Goal: Task Accomplishment & Management: Manage account settings

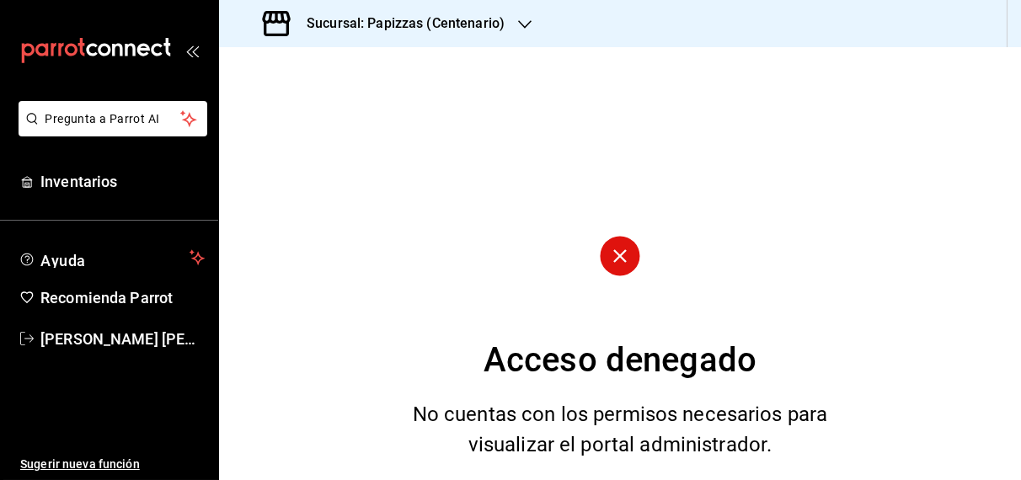
click at [469, 21] on h3 "Sucursal: Papizzas (Centenario)" at bounding box center [399, 23] width 212 height 20
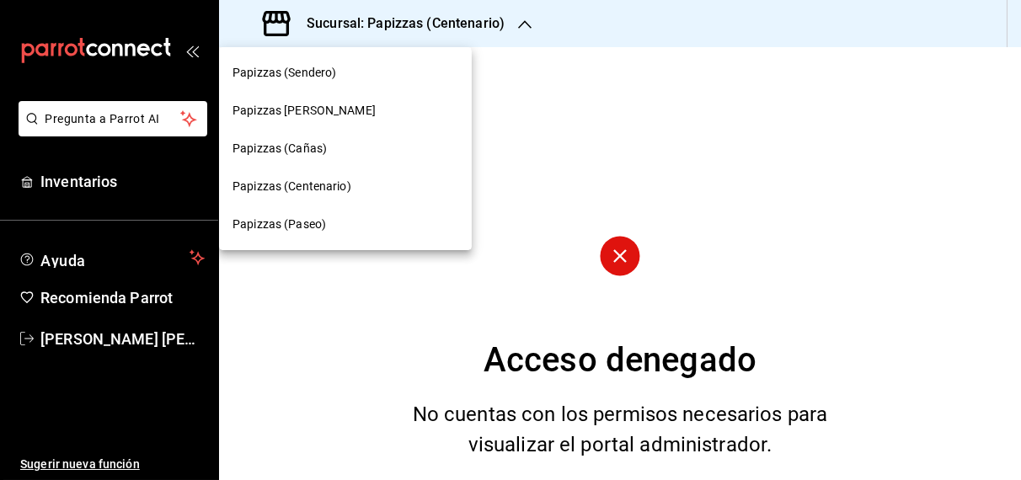
click at [313, 112] on span "Papizzas [PERSON_NAME]" at bounding box center [304, 111] width 143 height 18
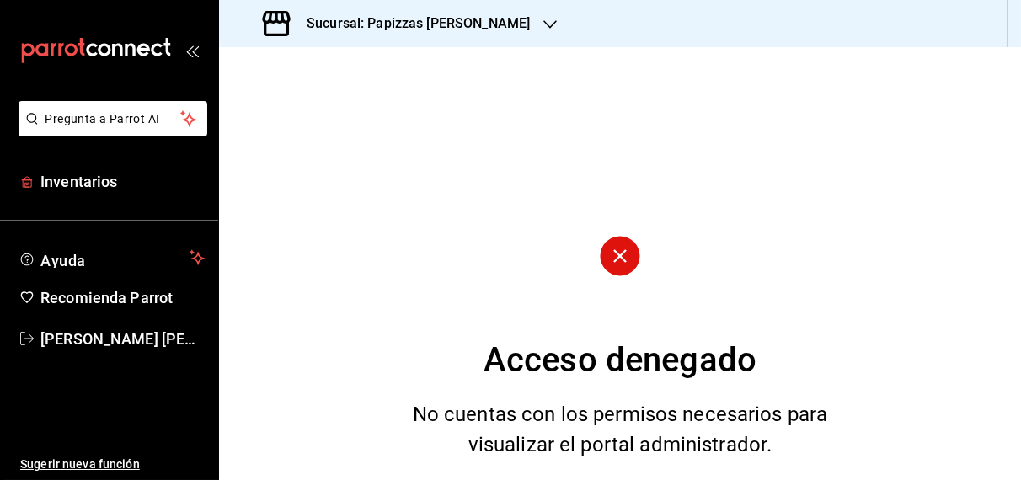
click at [93, 182] on span "Inventarios" at bounding box center [122, 181] width 164 height 23
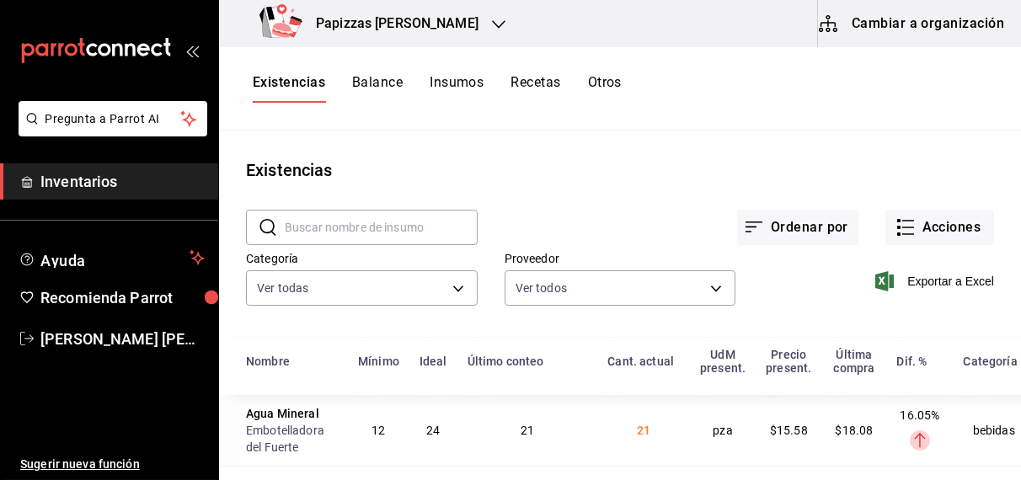
click at [611, 86] on button "Otros" at bounding box center [605, 88] width 34 height 29
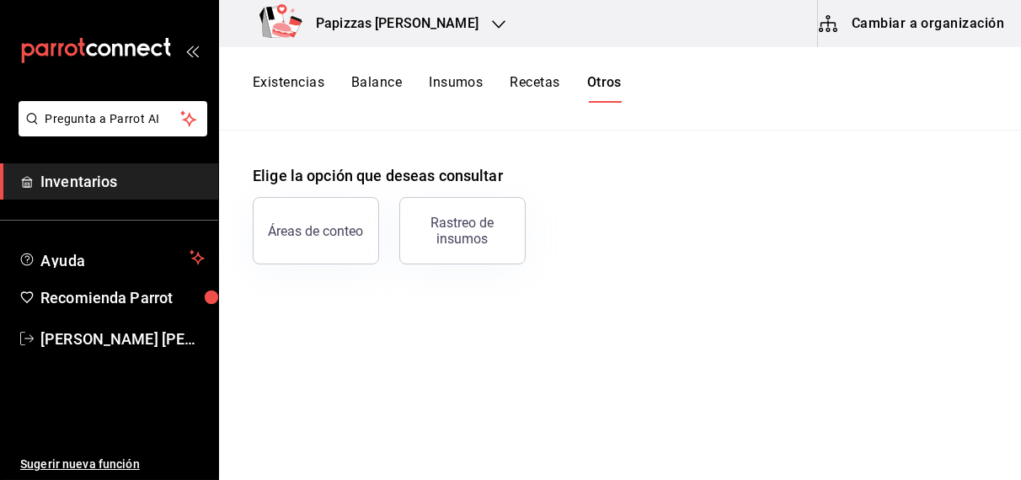
click at [286, 92] on button "Existencias" at bounding box center [289, 88] width 72 height 29
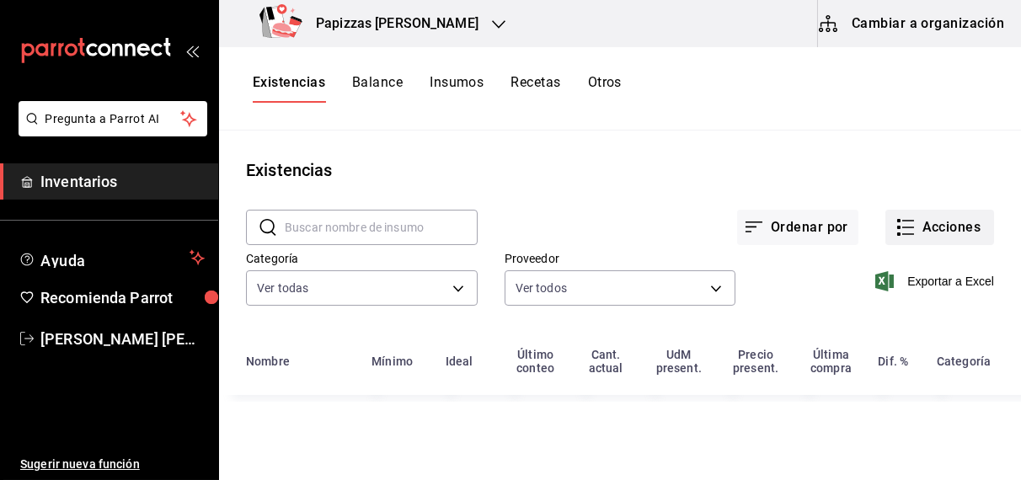
click at [948, 220] on button "Acciones" at bounding box center [940, 227] width 109 height 35
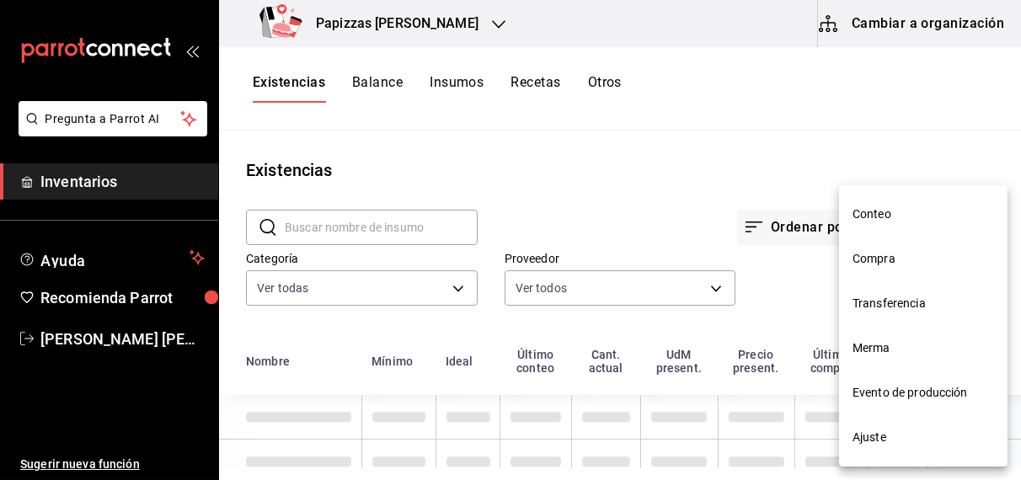
click at [886, 262] on span "Compra" at bounding box center [924, 259] width 142 height 18
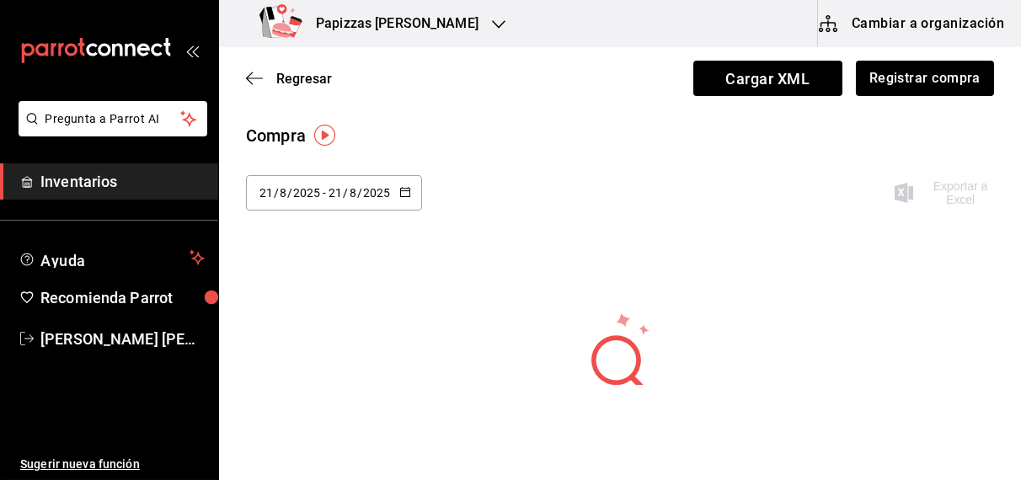
click at [403, 191] on icon "button" at bounding box center [405, 192] width 12 height 12
click at [286, 292] on li "Ayer" at bounding box center [325, 284] width 159 height 38
type input "2025-08-20"
type input "20"
type input "2025-08-20"
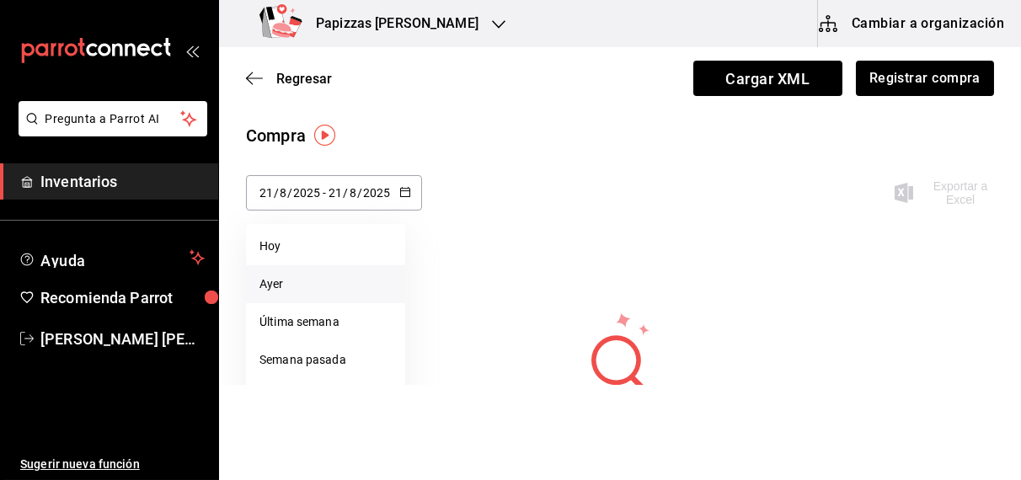
type input "20"
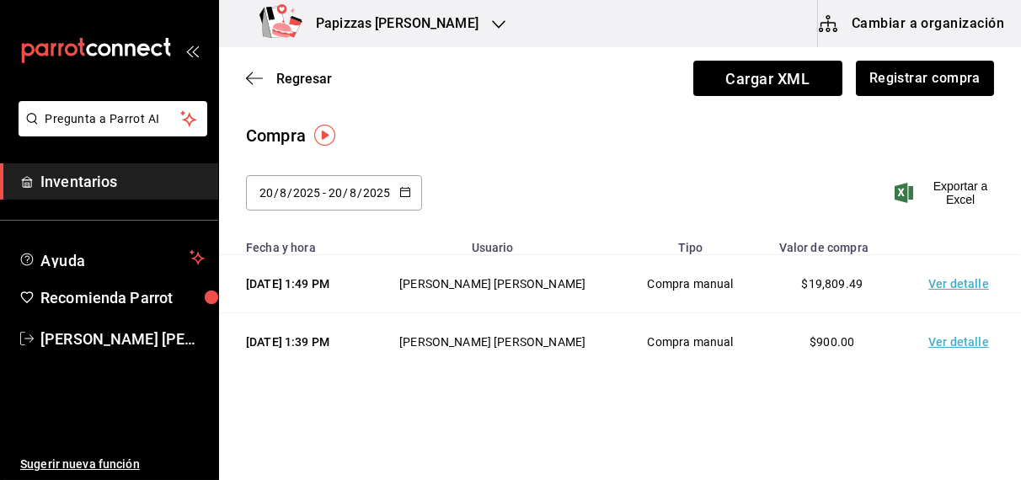
click at [492, 24] on icon "button" at bounding box center [498, 24] width 13 height 13
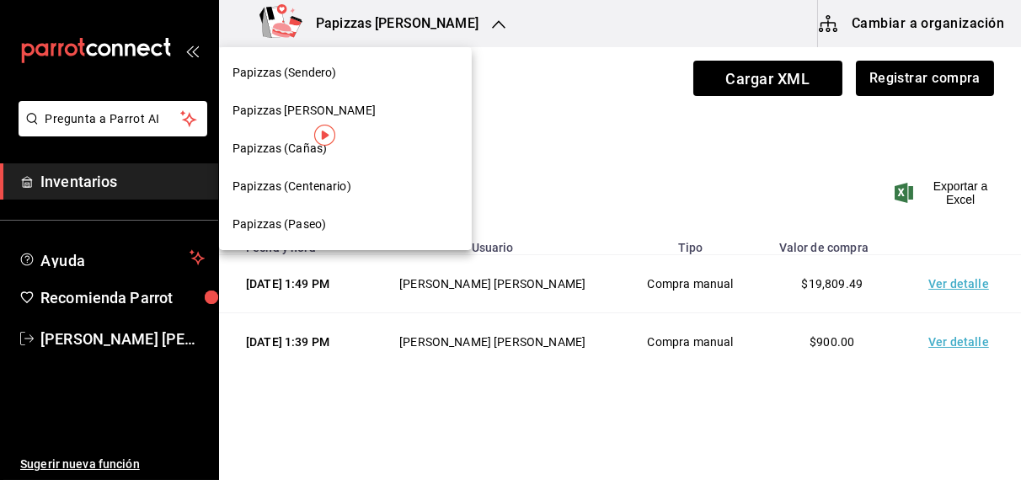
click at [324, 76] on span "Papizzas (Sendero)" at bounding box center [285, 73] width 104 height 18
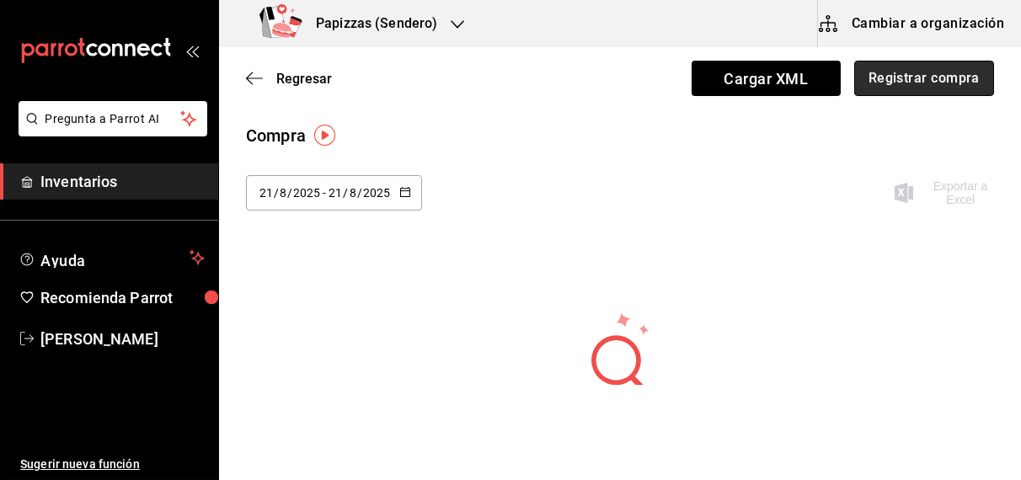
click at [938, 74] on button "Registrar compra" at bounding box center [924, 78] width 140 height 35
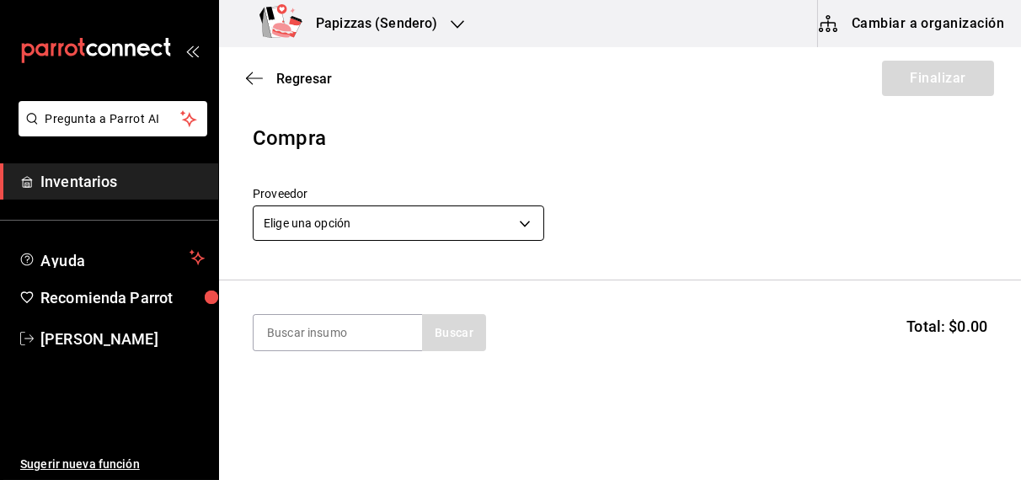
click at [526, 214] on body "Pregunta a Parrot AI Inventarios Ayuda Recomienda Parrot [PERSON_NAME] Sugerir …" at bounding box center [510, 192] width 1021 height 385
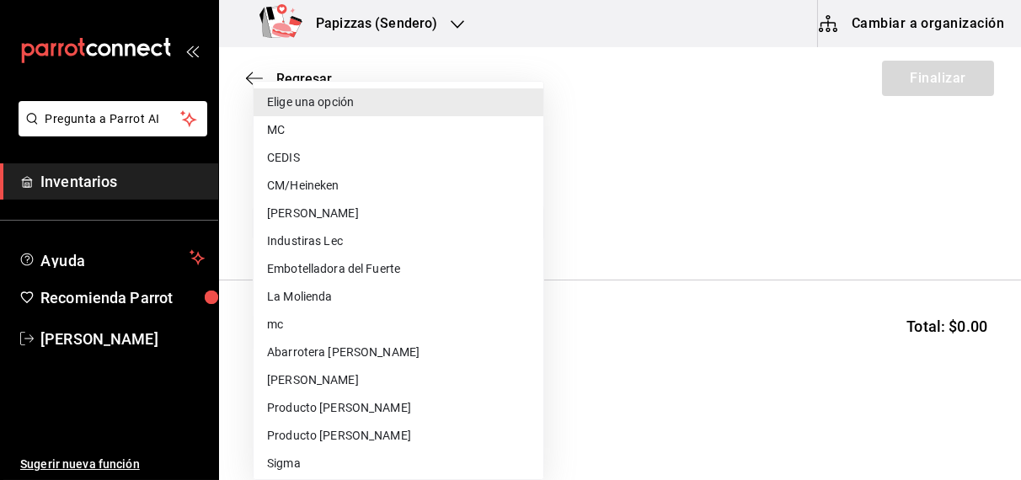
click at [280, 136] on li "MC" at bounding box center [399, 130] width 290 height 28
type input "59259b25-7b15-4529-a17f-fa8ef7e7484a"
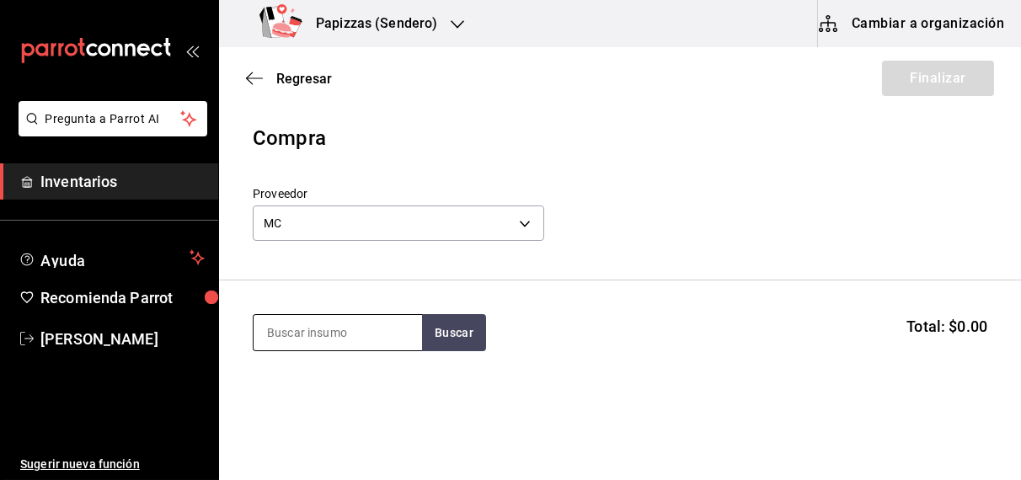
click at [319, 325] on input at bounding box center [338, 332] width 169 height 35
type input "polvo"
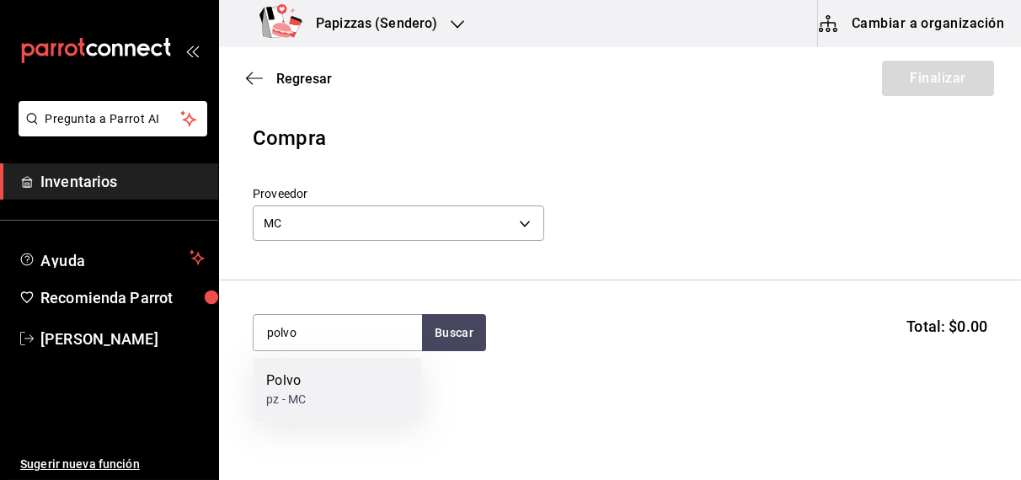
click at [265, 391] on div "Polvo pz - MC" at bounding box center [337, 390] width 169 height 65
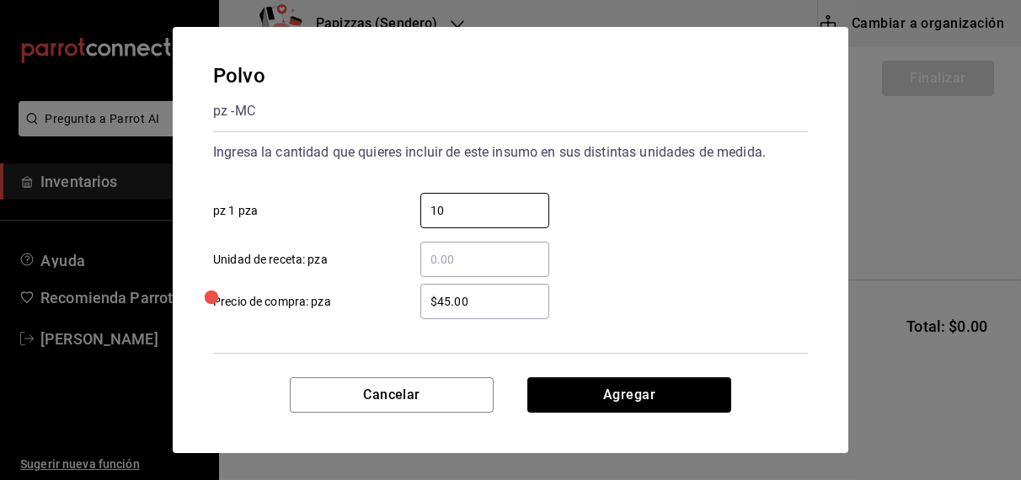
type input "10"
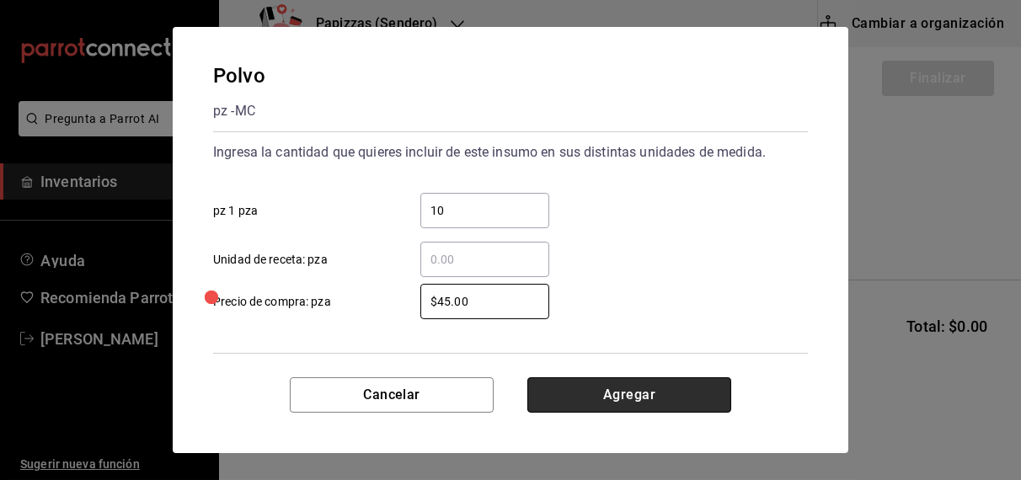
click at [629, 394] on button "Agregar" at bounding box center [629, 395] width 204 height 35
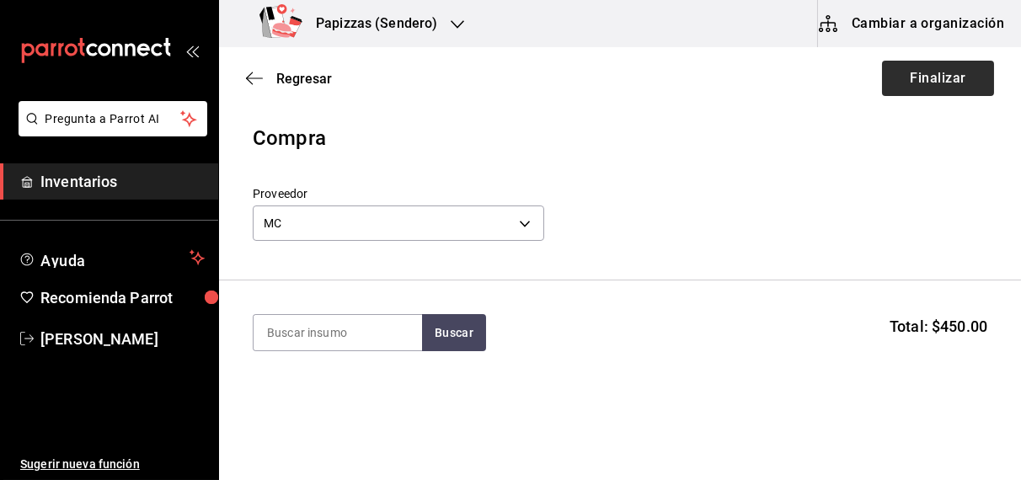
click at [934, 78] on button "Finalizar" at bounding box center [938, 78] width 112 height 35
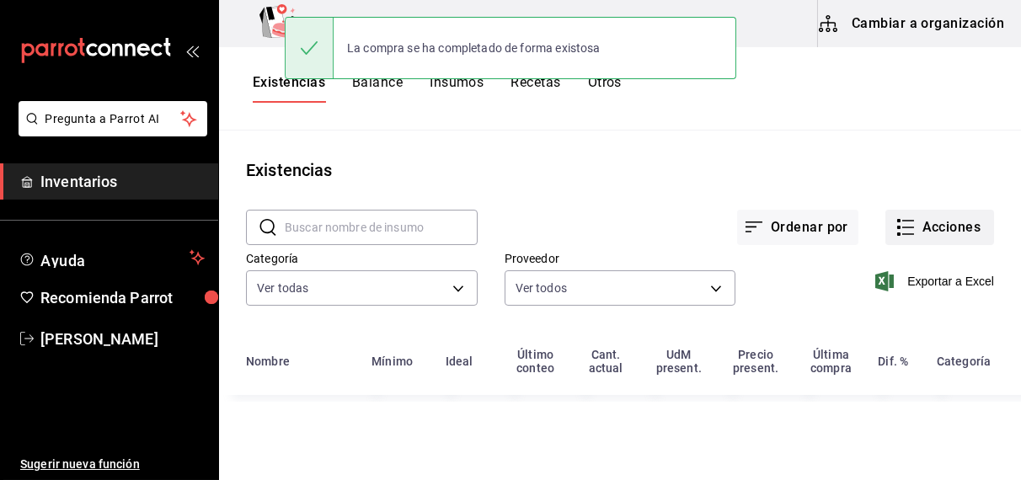
click at [948, 230] on button "Acciones" at bounding box center [940, 227] width 109 height 35
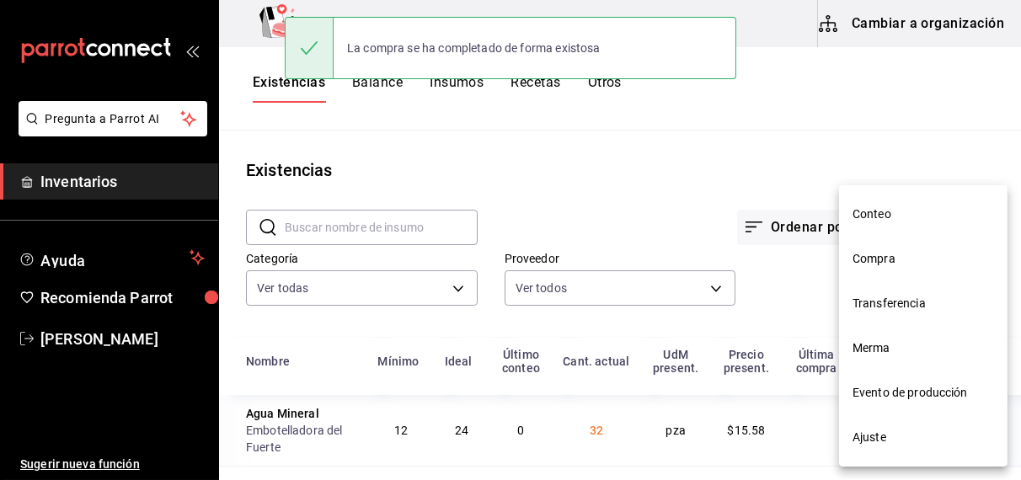
click at [881, 269] on li "Compra" at bounding box center [923, 259] width 169 height 45
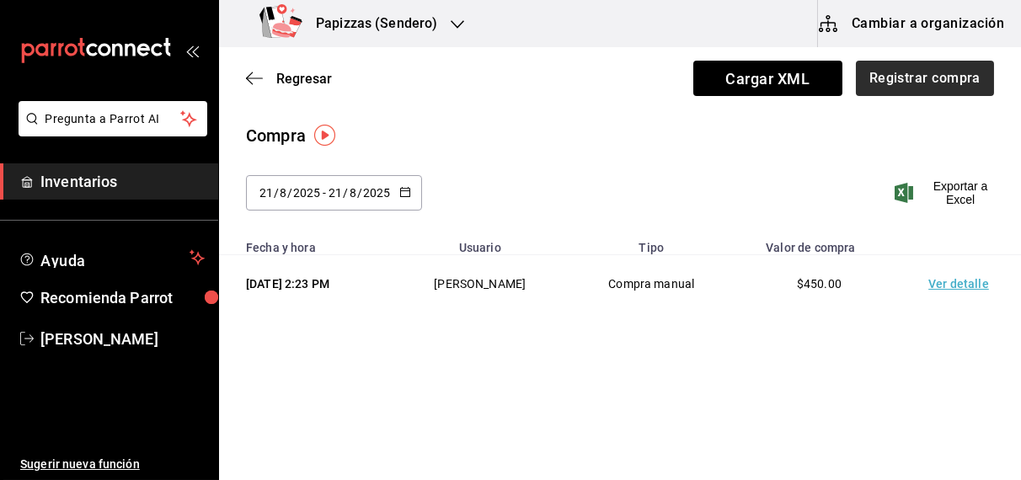
click at [939, 80] on button "Registrar compra" at bounding box center [925, 78] width 138 height 35
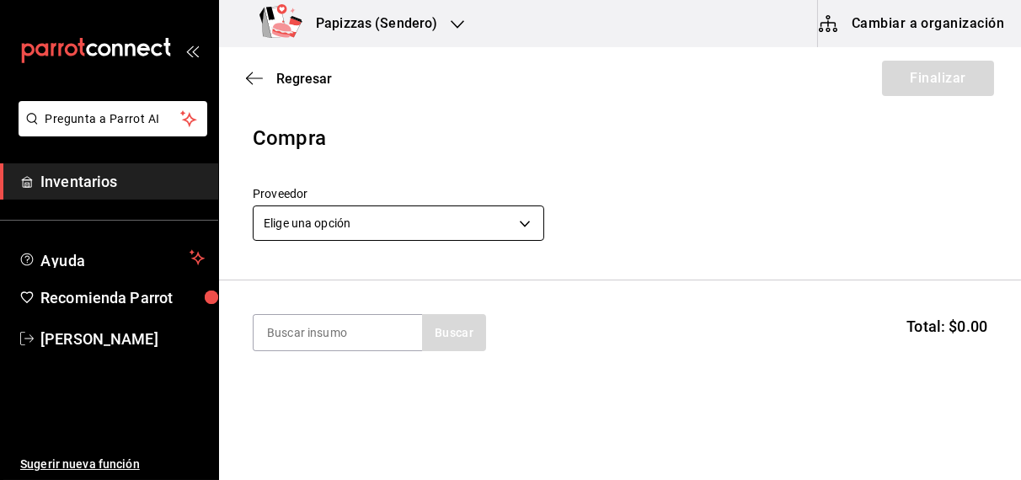
click at [364, 230] on body "Pregunta a Parrot AI Inventarios Ayuda Recomienda Parrot [PERSON_NAME] Sugerir …" at bounding box center [510, 192] width 1021 height 385
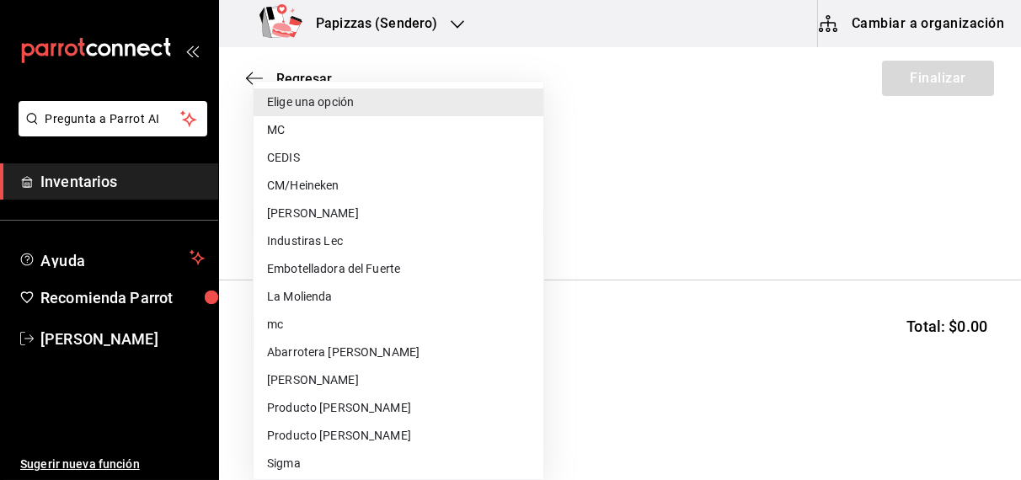
click at [298, 156] on li "CEDIS" at bounding box center [399, 158] width 290 height 28
type input "fd93c39f-859b-4130-830c-b038fbd442a0"
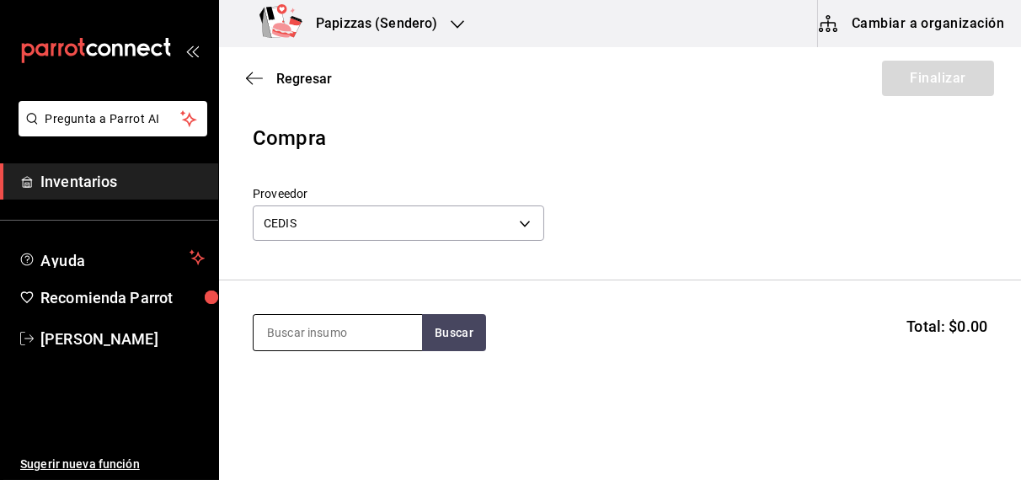
click at [329, 338] on input at bounding box center [338, 332] width 169 height 35
type input "harina"
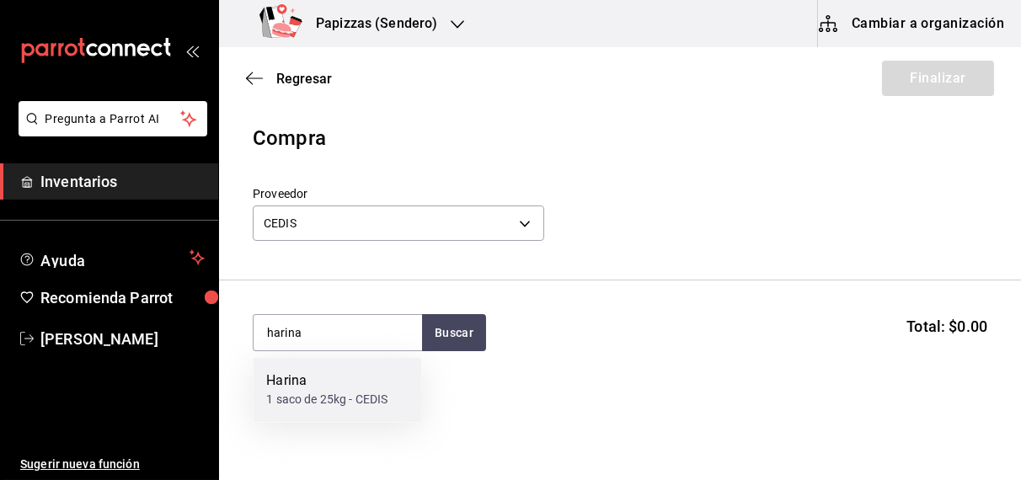
click at [312, 397] on div "1 saco de 25kg - CEDIS" at bounding box center [326, 401] width 121 height 18
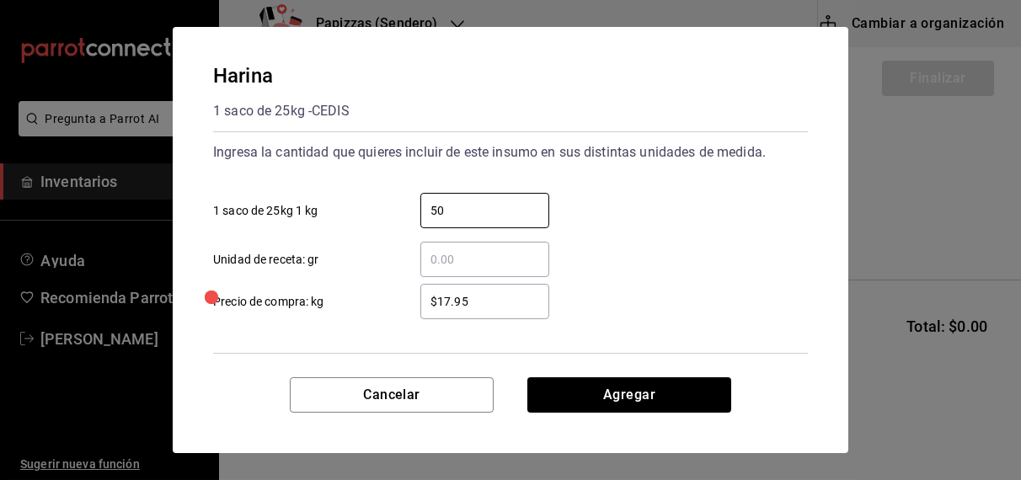
type input "50"
type input "$17.60"
click button "Agregar" at bounding box center [629, 395] width 204 height 35
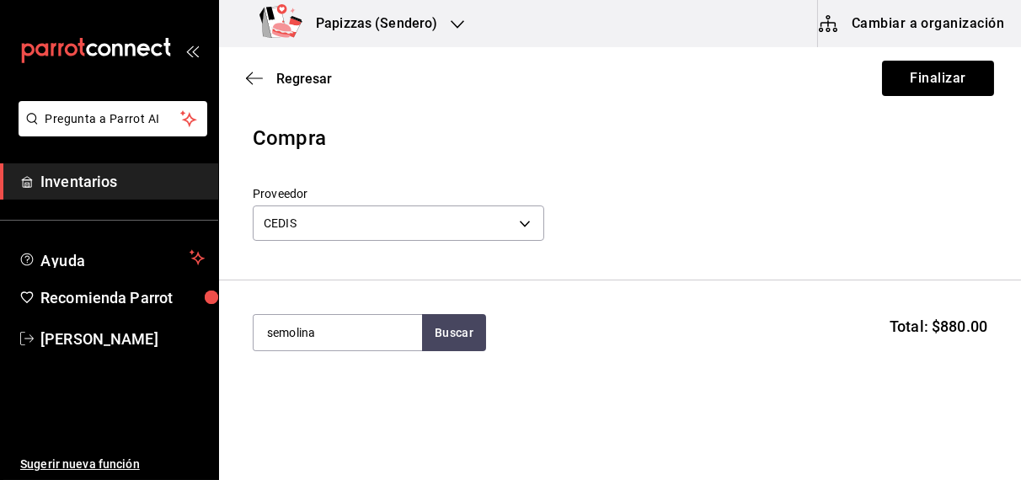
type input "semolina"
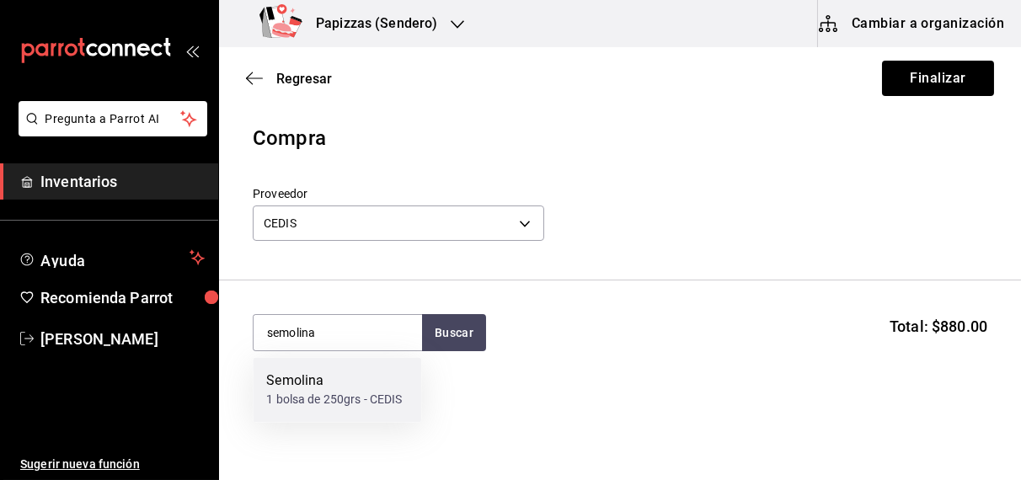
click at [320, 394] on div "1 bolsa de 250grs - CEDIS" at bounding box center [334, 401] width 136 height 18
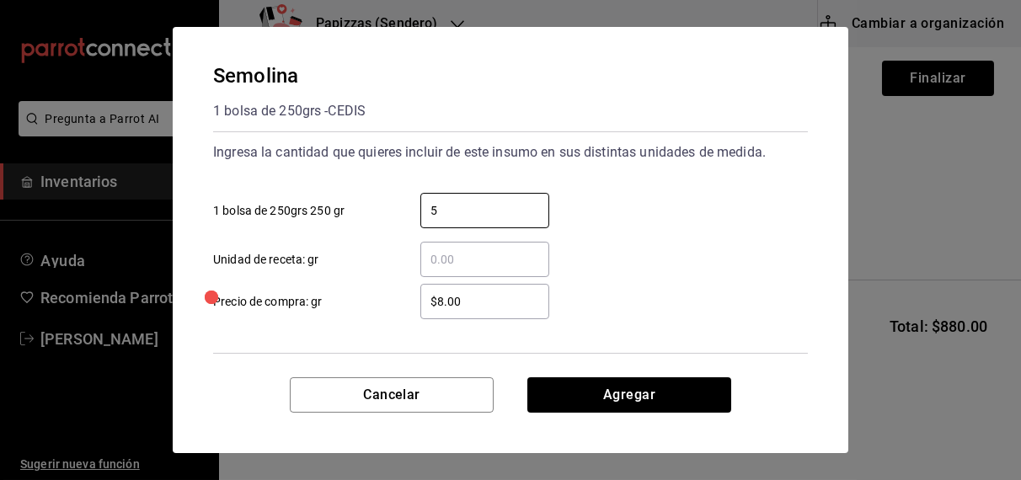
type input "5"
type input "$31.18"
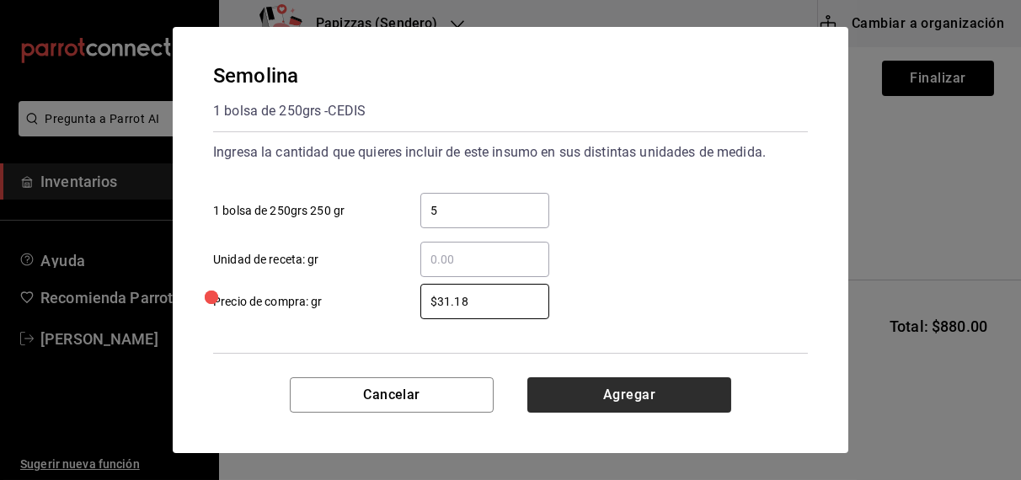
click at [629, 392] on button "Agregar" at bounding box center [629, 395] width 204 height 35
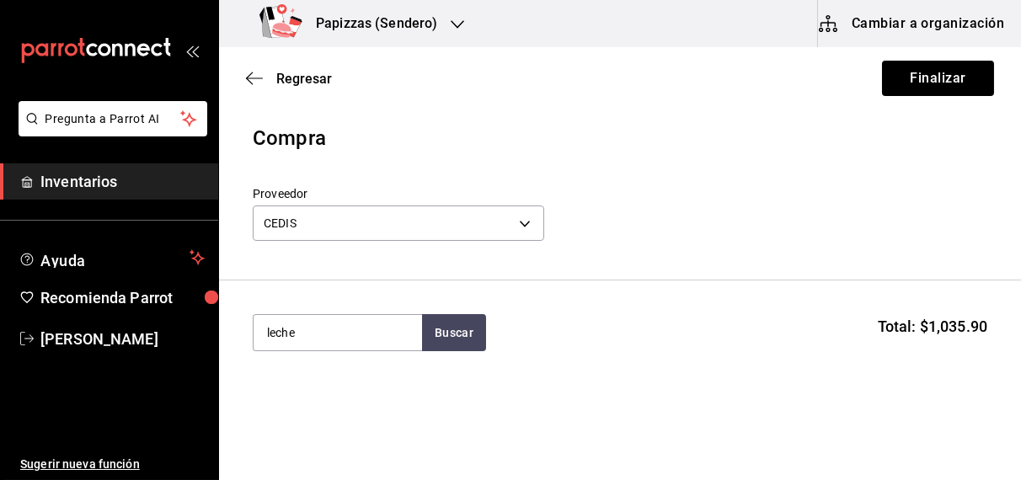
type input "leche"
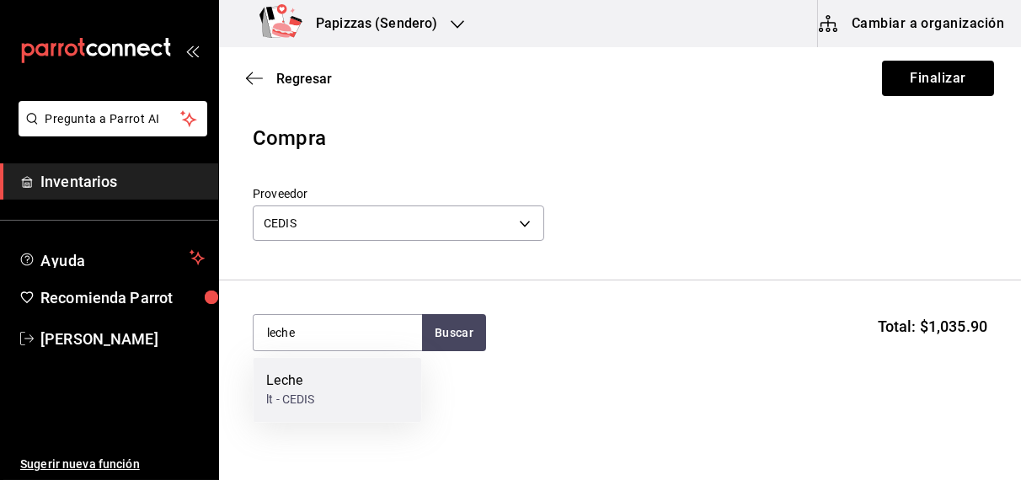
click at [311, 392] on div "lt - CEDIS" at bounding box center [290, 401] width 48 height 18
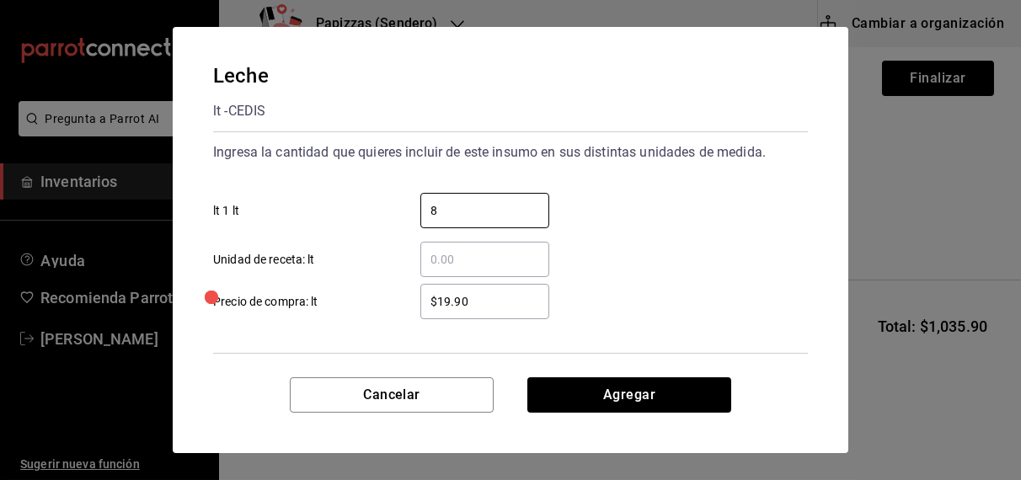
type input "8"
type input "$21.00"
click button "Agregar" at bounding box center [629, 395] width 204 height 35
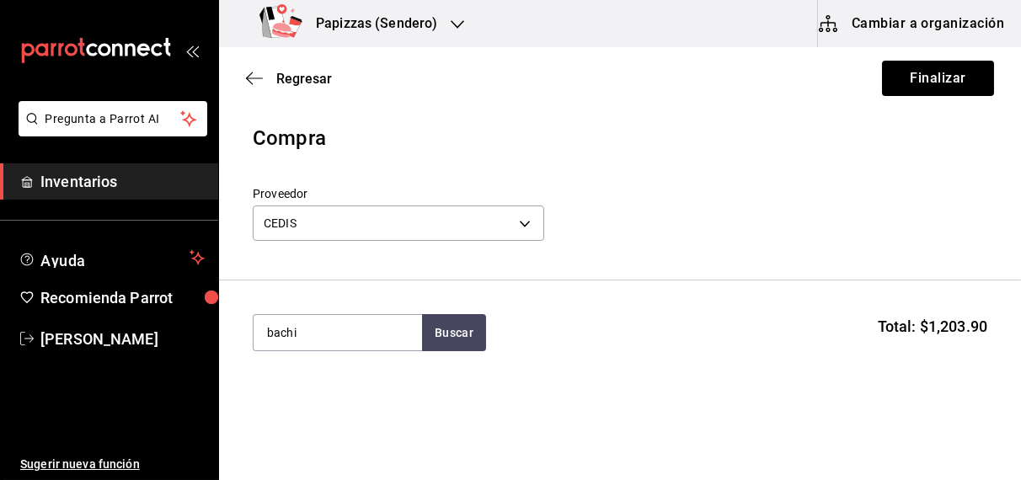
type input "bachi"
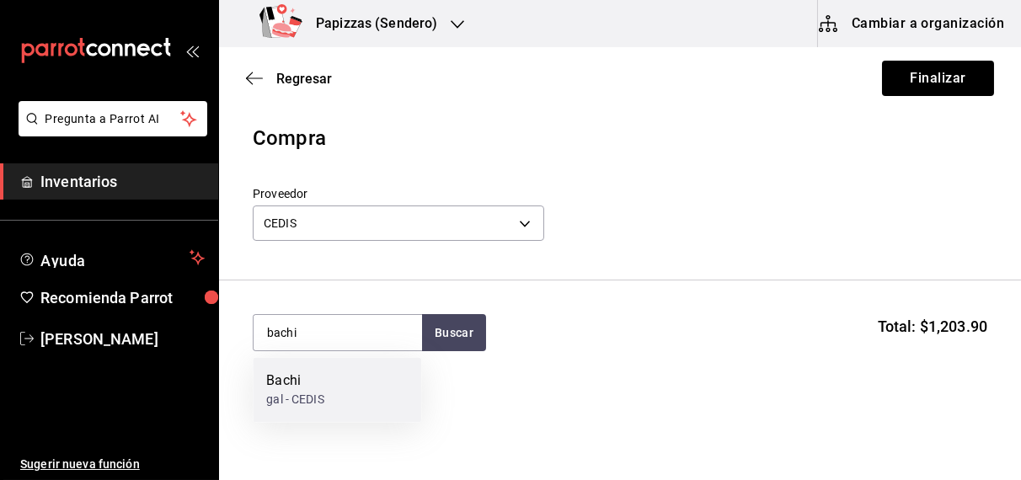
click at [311, 392] on div "gal - CEDIS" at bounding box center [294, 401] width 57 height 18
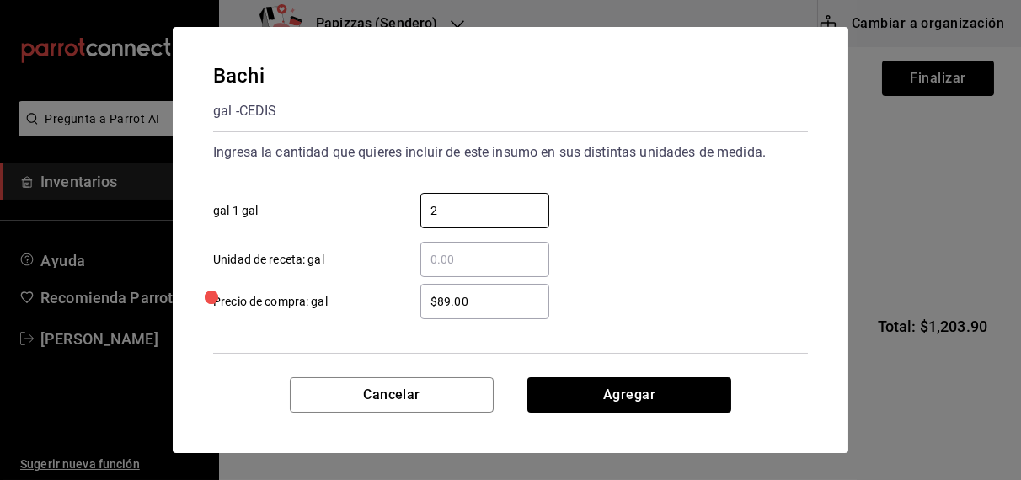
type input "2"
type input "$92.00"
click button "Agregar" at bounding box center [629, 395] width 204 height 35
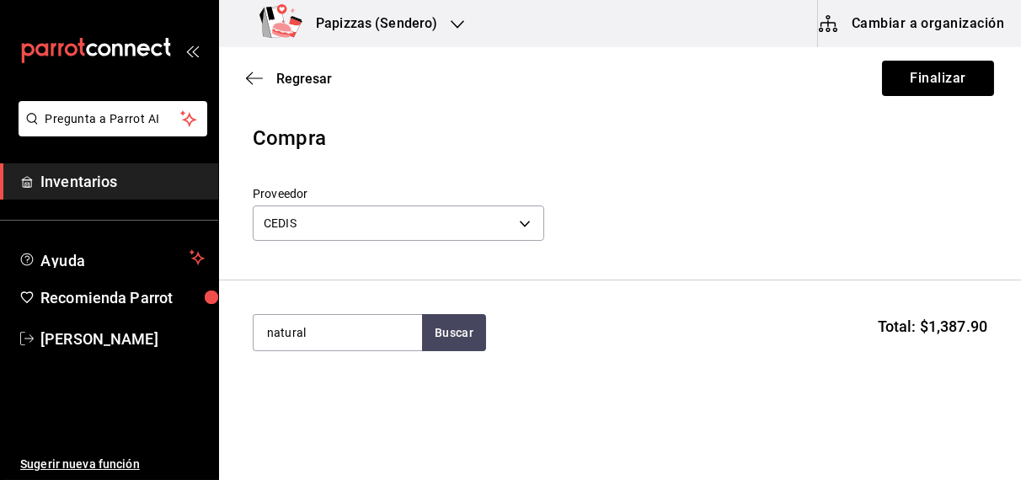
type input "natural"
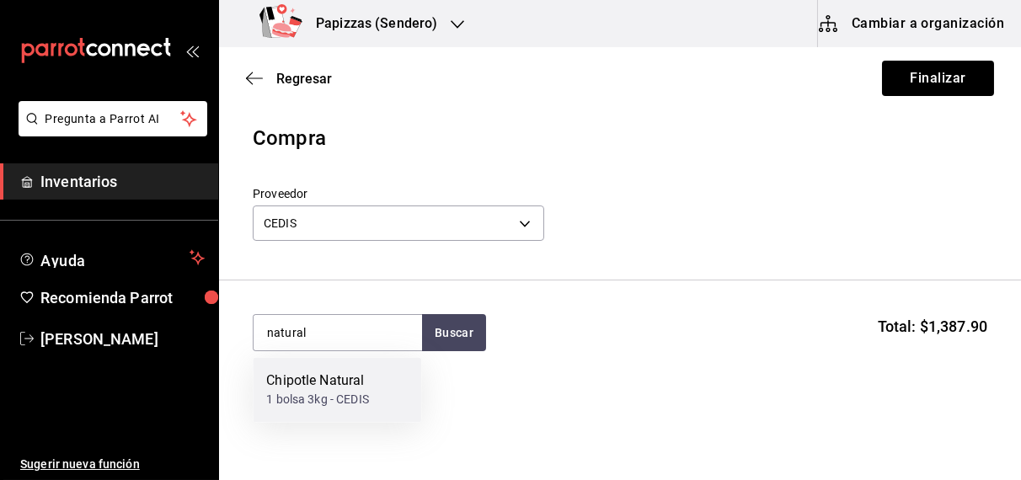
click at [301, 385] on div "Chipotle Natural" at bounding box center [317, 382] width 103 height 20
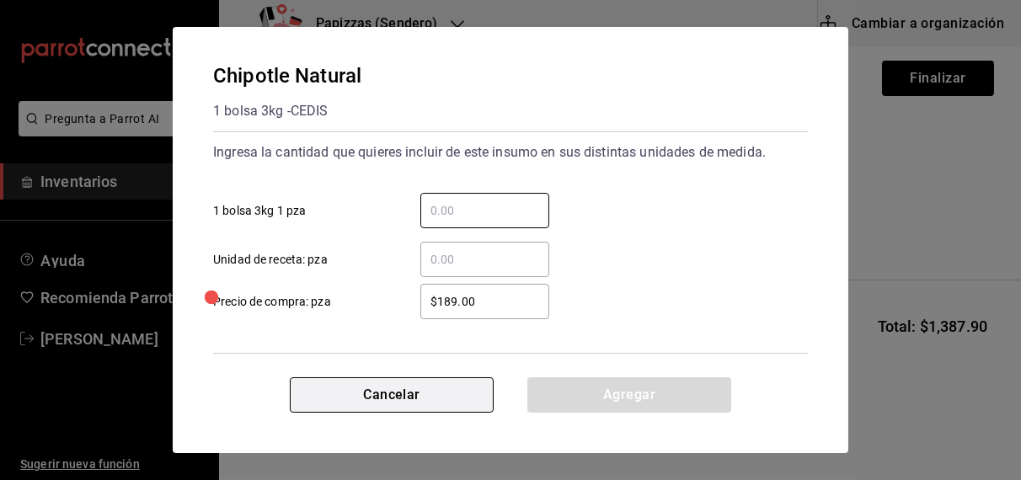
click at [415, 397] on button "Cancelar" at bounding box center [392, 395] width 204 height 35
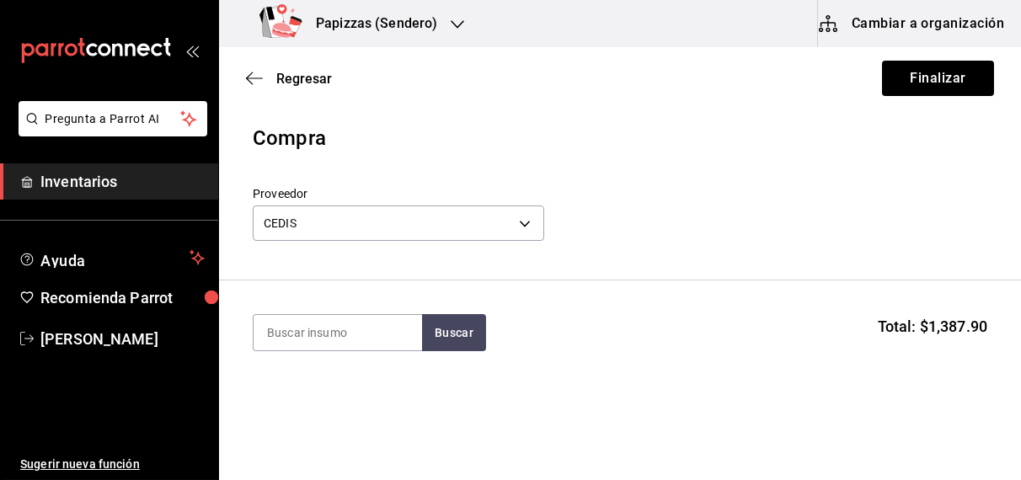
click at [340, 337] on input at bounding box center [338, 332] width 169 height 35
type input "bbq"
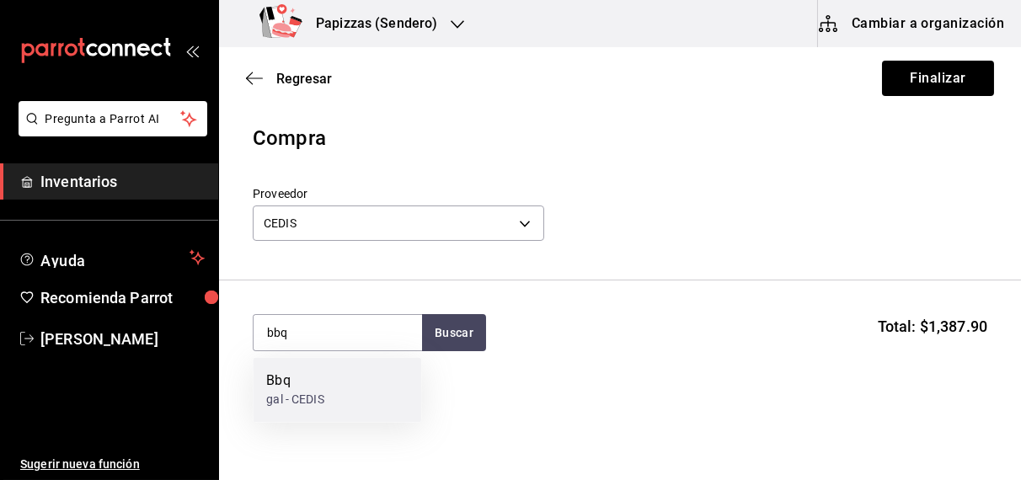
click at [299, 407] on div "gal - CEDIS" at bounding box center [294, 401] width 57 height 18
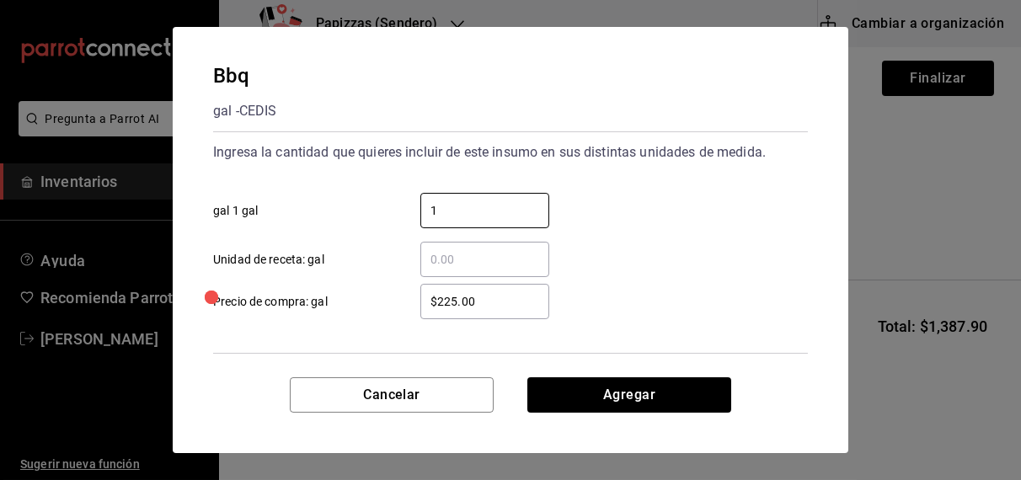
type input "1"
click button "Agregar" at bounding box center [629, 395] width 204 height 35
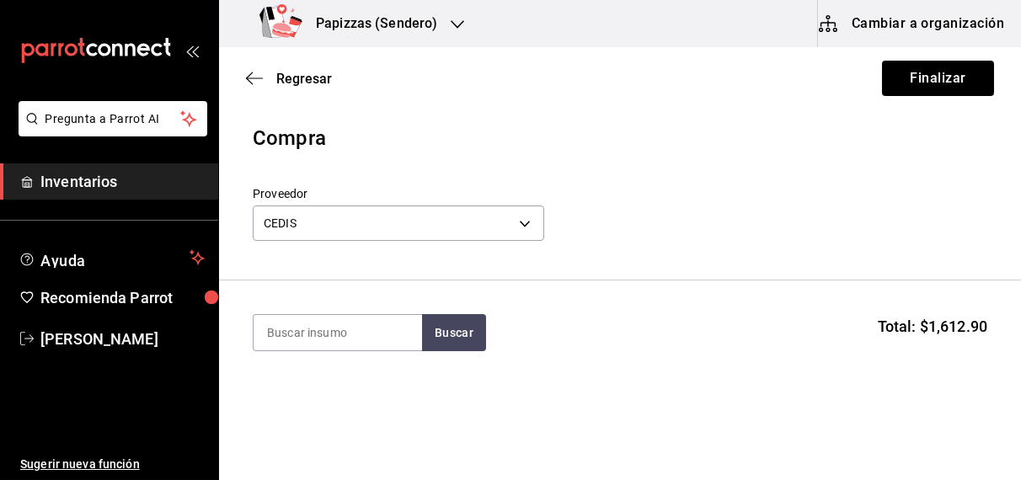
type input "p"
type input "jugo"
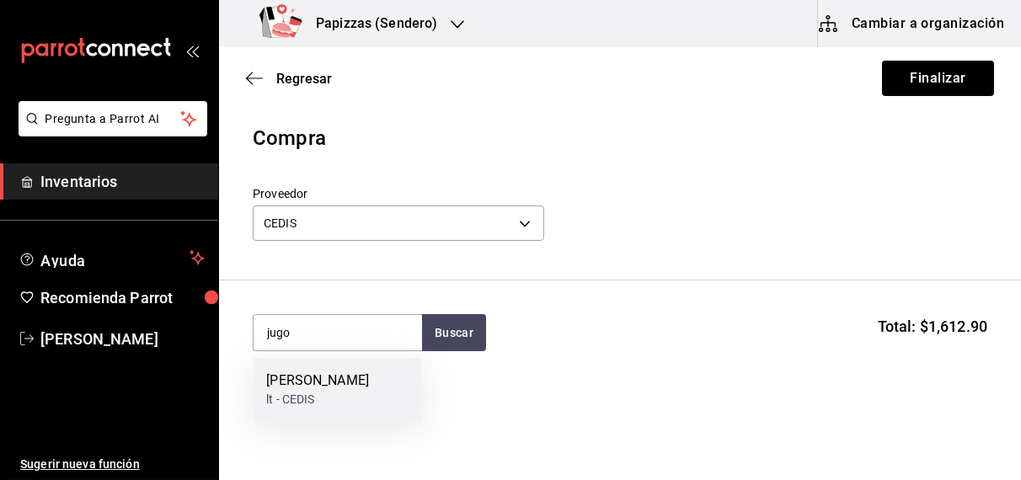
click at [298, 400] on div "lt - CEDIS" at bounding box center [317, 401] width 103 height 18
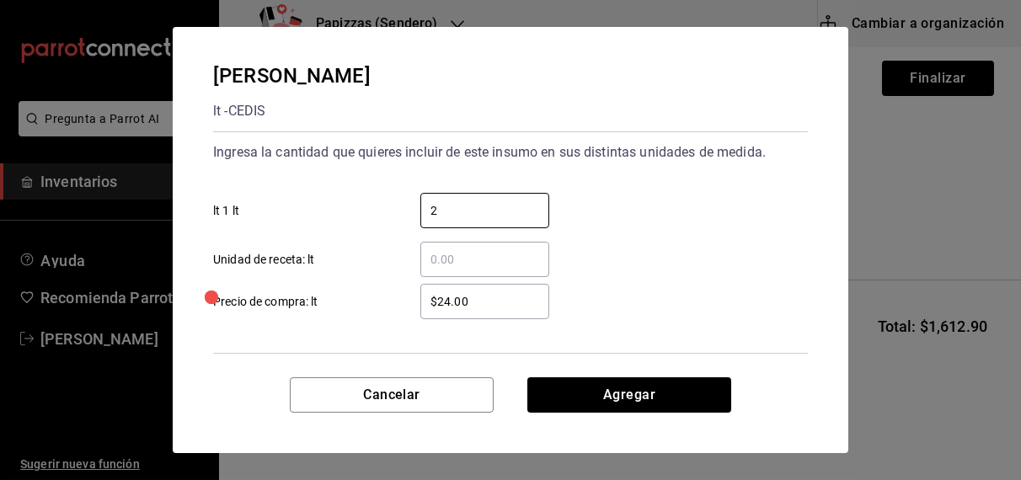
type input "2"
click button "Agregar" at bounding box center [629, 395] width 204 height 35
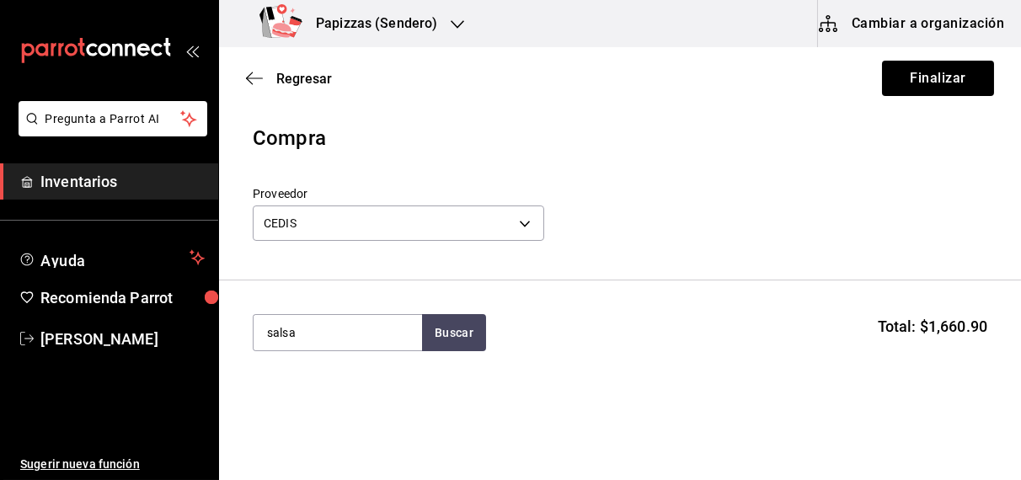
type input "salsa"
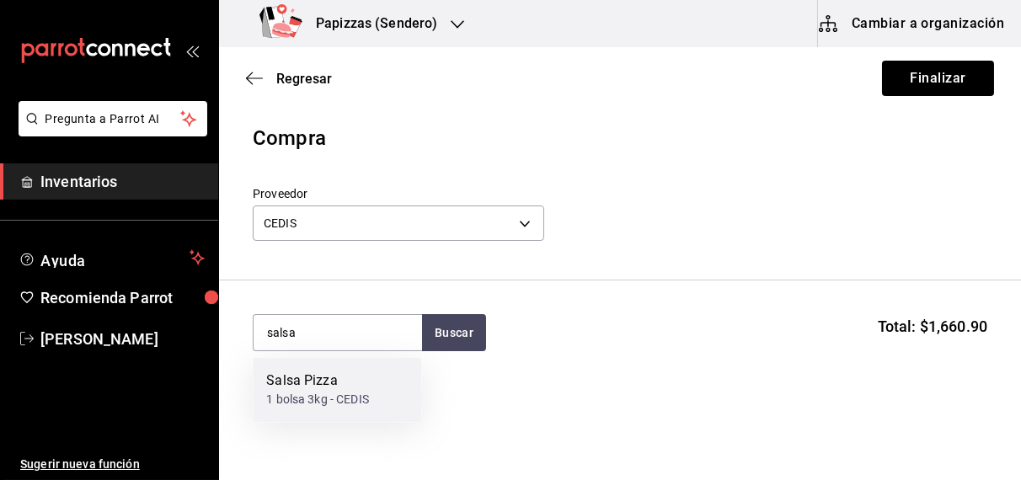
click at [319, 392] on div "1 bolsa 3kg - CEDIS" at bounding box center [317, 401] width 103 height 18
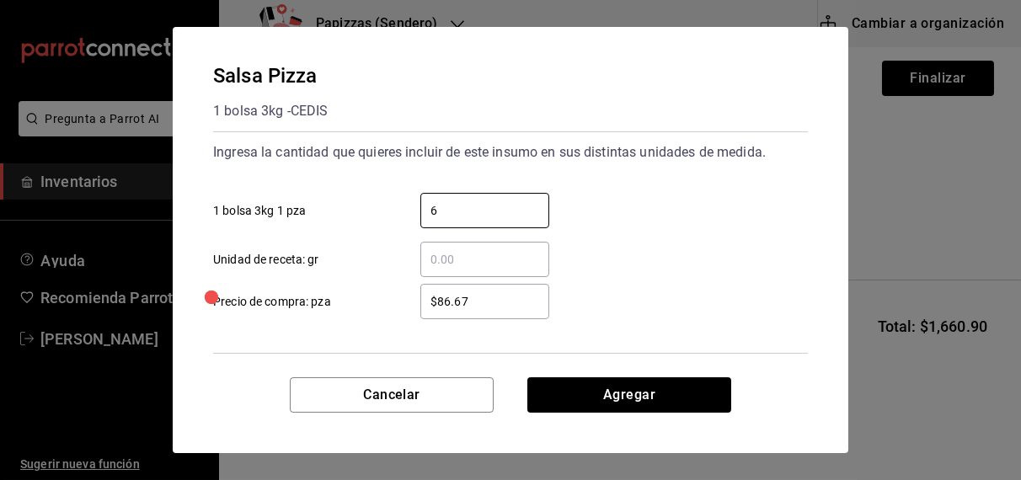
type input "6"
type input "$92.72"
click button "Agregar" at bounding box center [629, 395] width 204 height 35
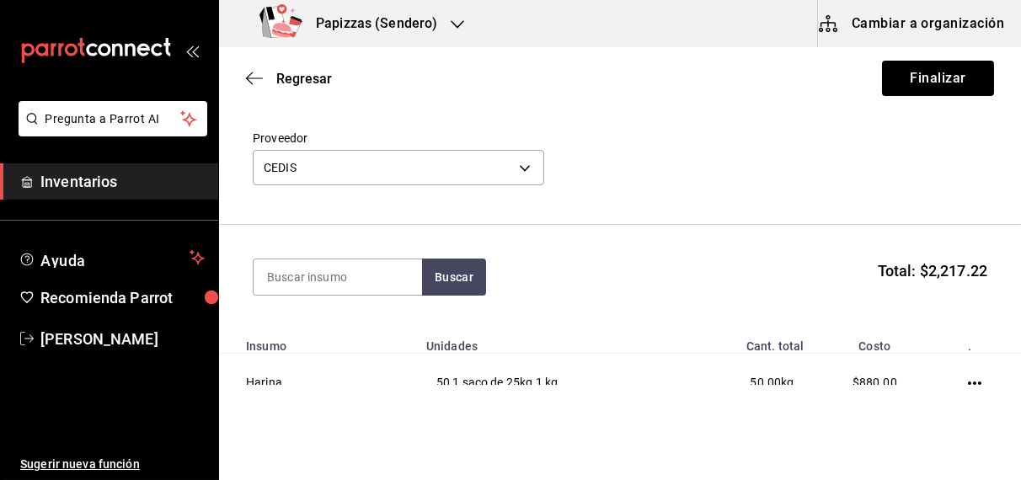
scroll to position [52, 0]
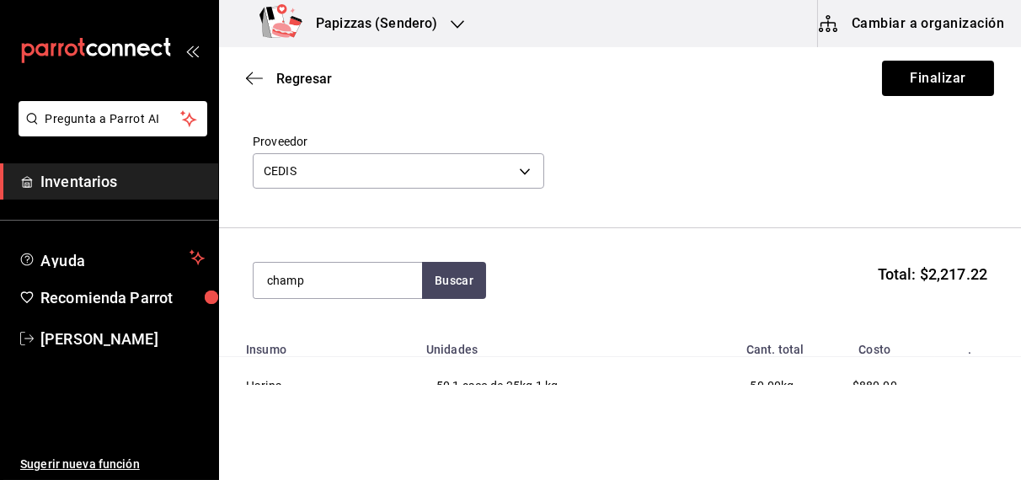
type input "champ"
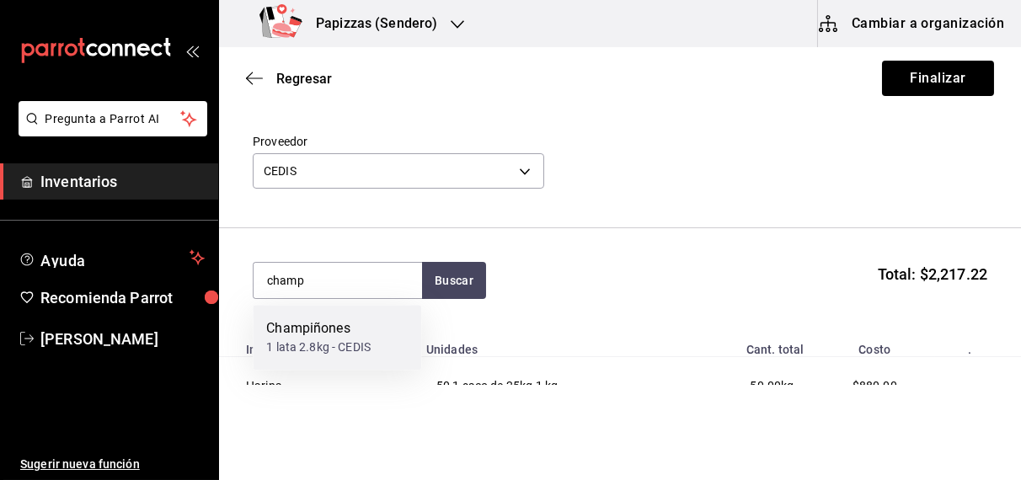
click at [325, 343] on div "1 lata 2.8kg - CEDIS" at bounding box center [318, 348] width 104 height 18
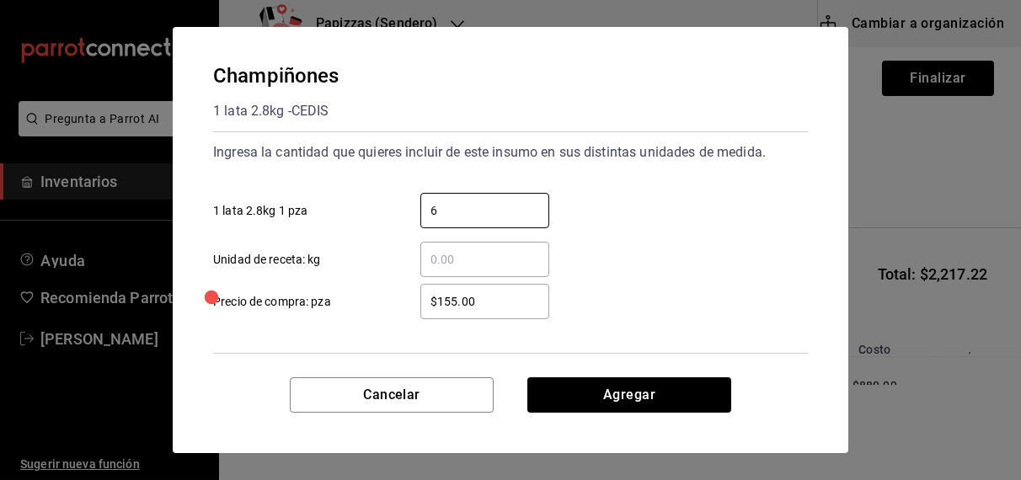
type input "6"
type input "$142.00"
click button "Agregar" at bounding box center [629, 395] width 204 height 35
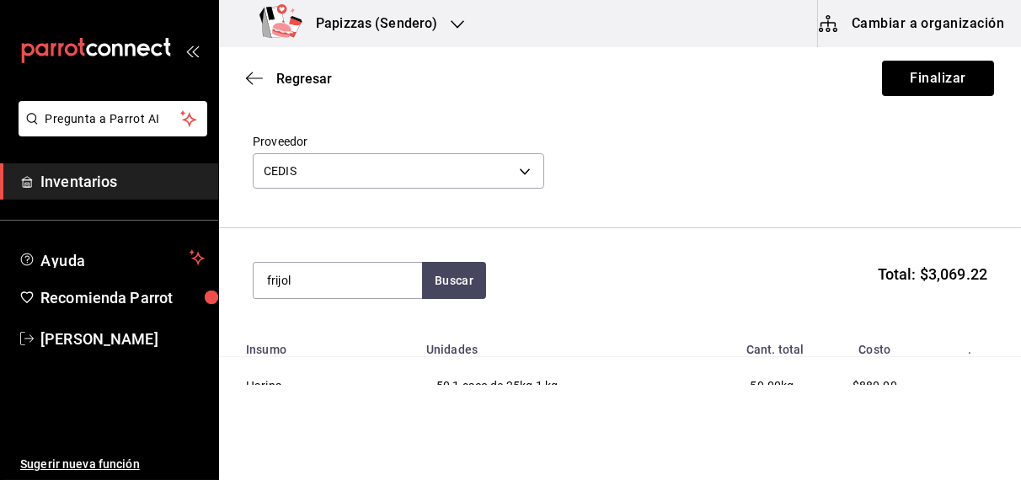
type input "frijol"
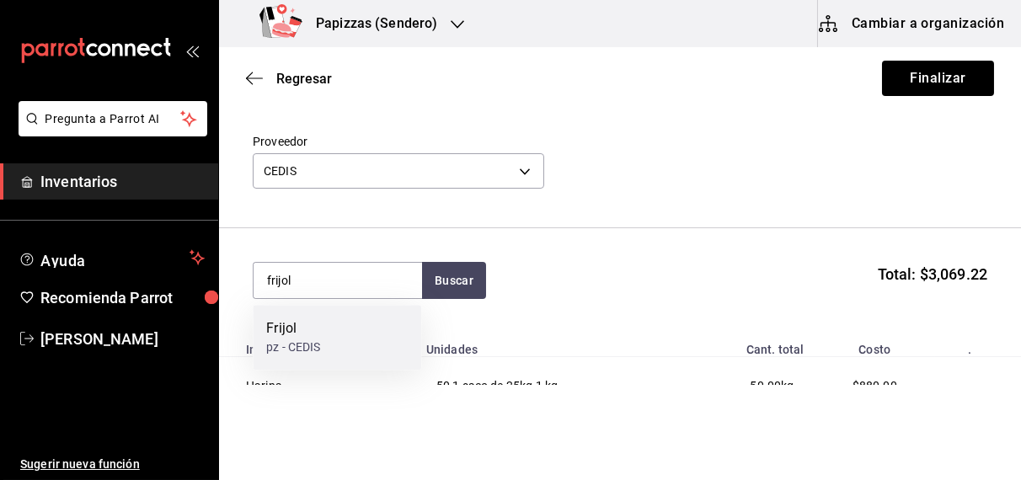
click at [308, 344] on div "pz - CEDIS" at bounding box center [293, 348] width 54 height 18
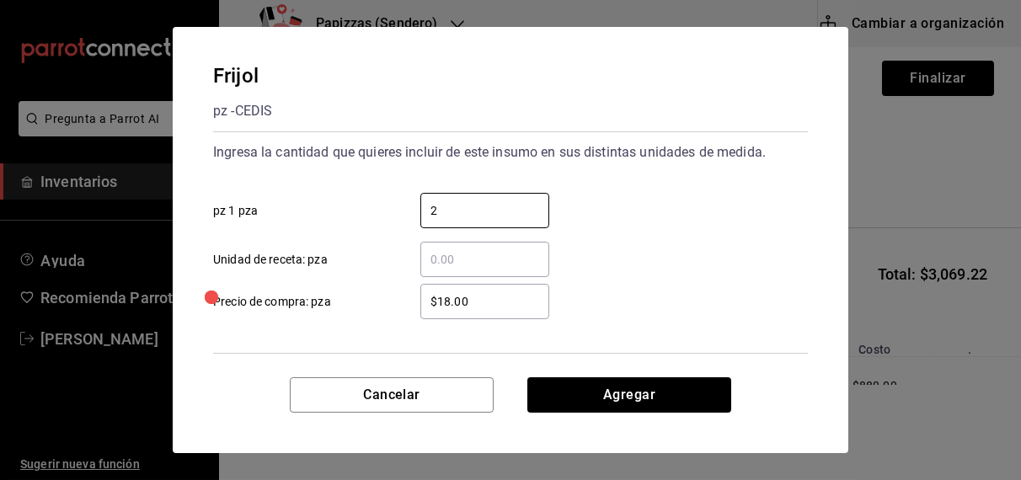
type input "2"
type input "$16.00"
click button "Agregar" at bounding box center [629, 395] width 204 height 35
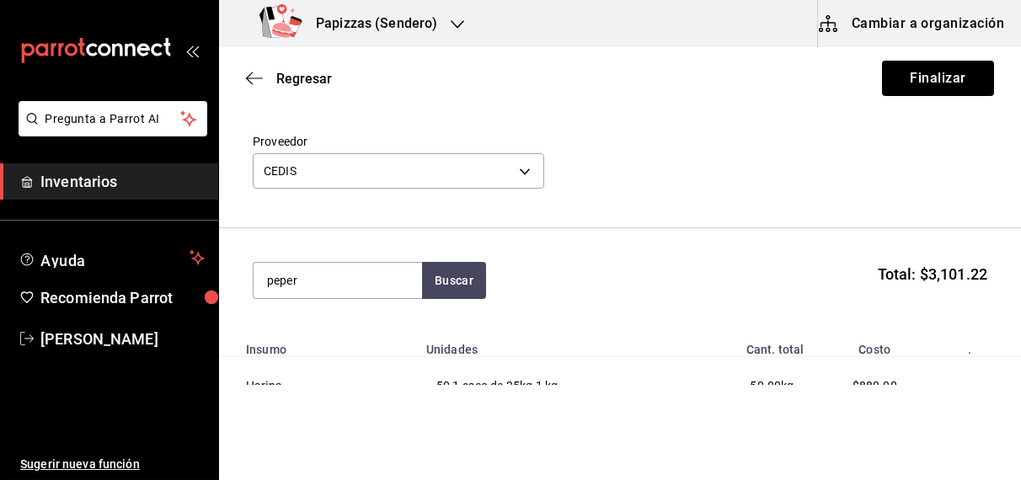
type input "peper"
click at [308, 344] on div "1 bolsa de 2.27kg - CEDIS" at bounding box center [333, 348] width 135 height 18
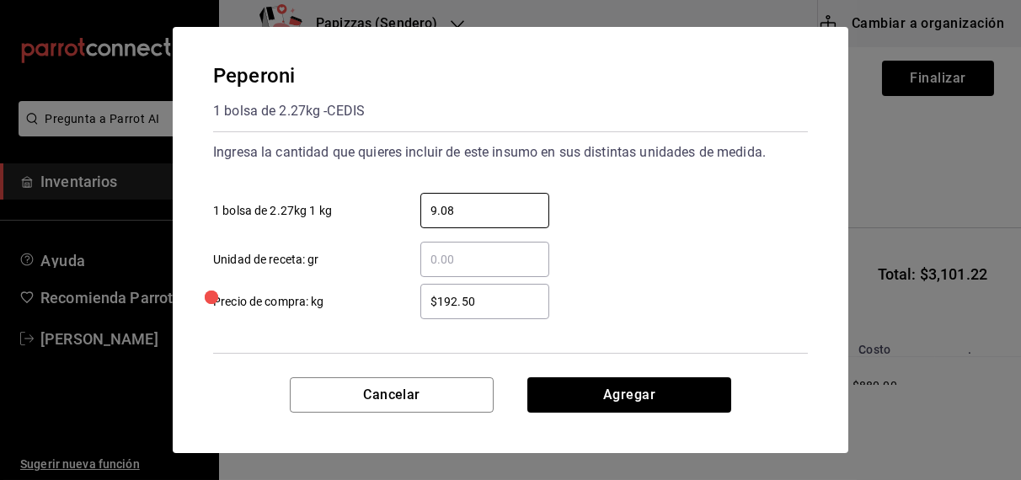
type input "9.08"
type input "$192.00"
click button "Agregar" at bounding box center [629, 395] width 204 height 35
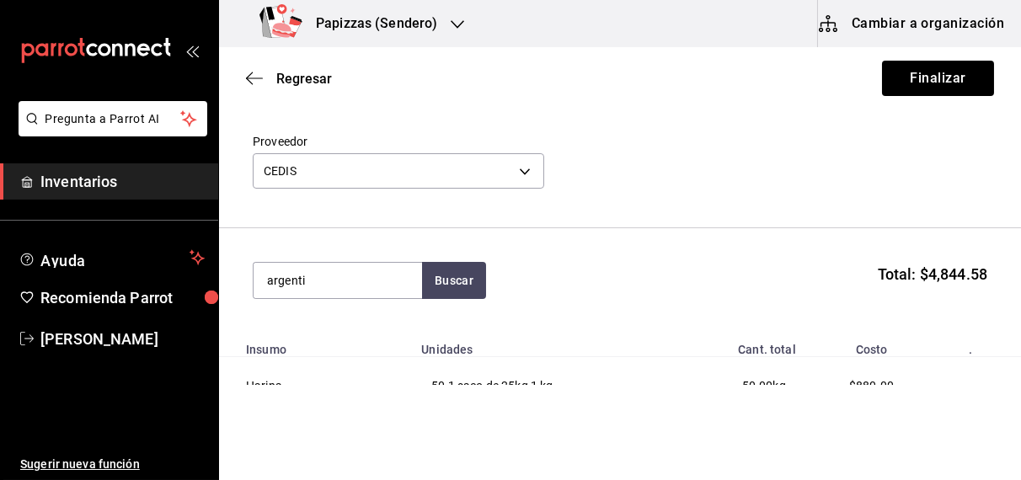
type input "argenti"
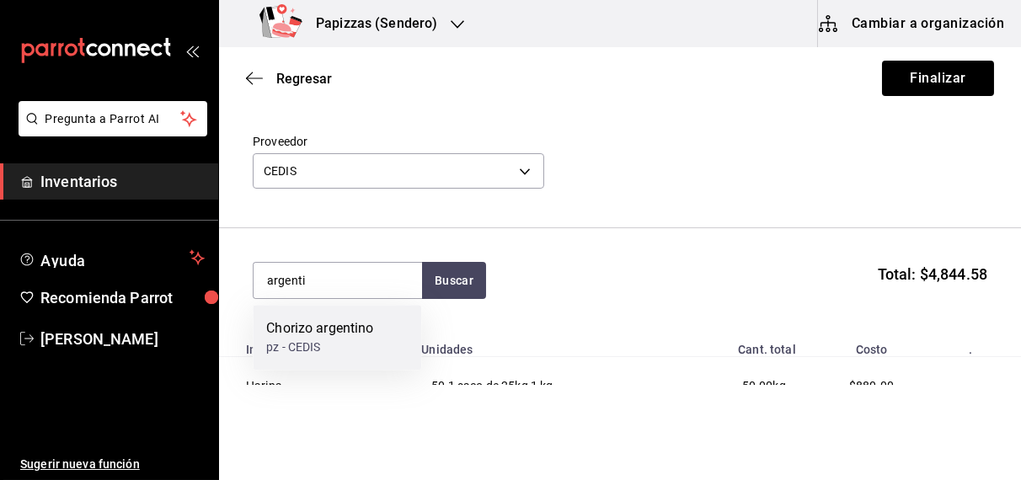
click at [320, 356] on div "pz - CEDIS" at bounding box center [319, 348] width 107 height 18
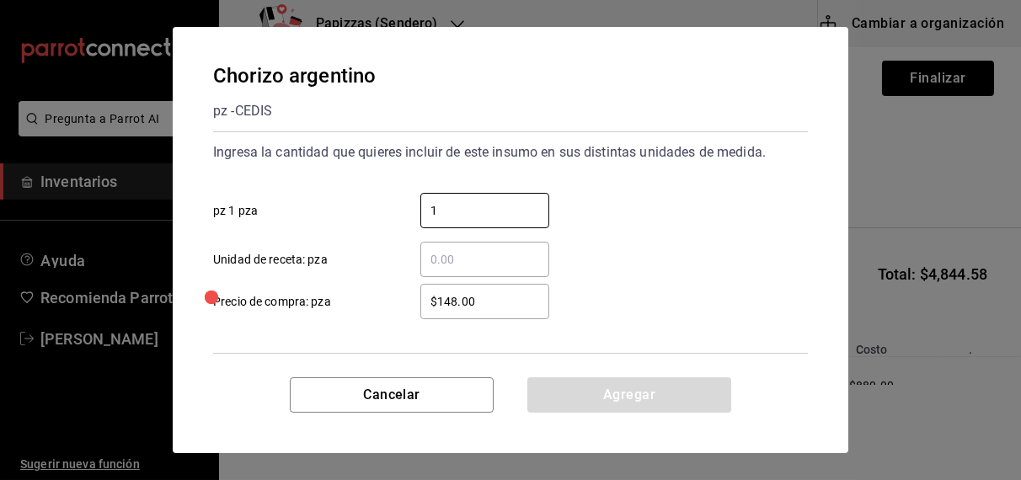
type input "1"
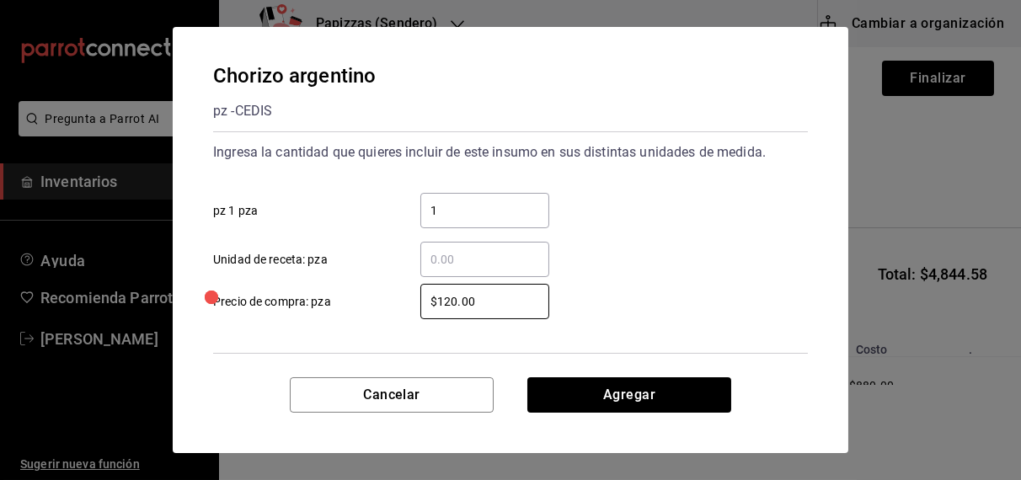
type input "$120.00"
click button "Agregar" at bounding box center [629, 395] width 204 height 35
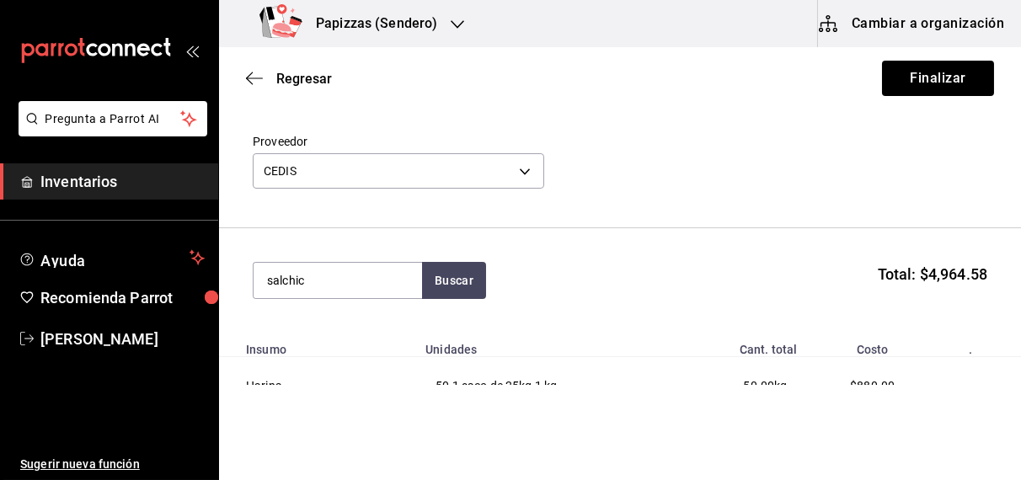
type input "salchic"
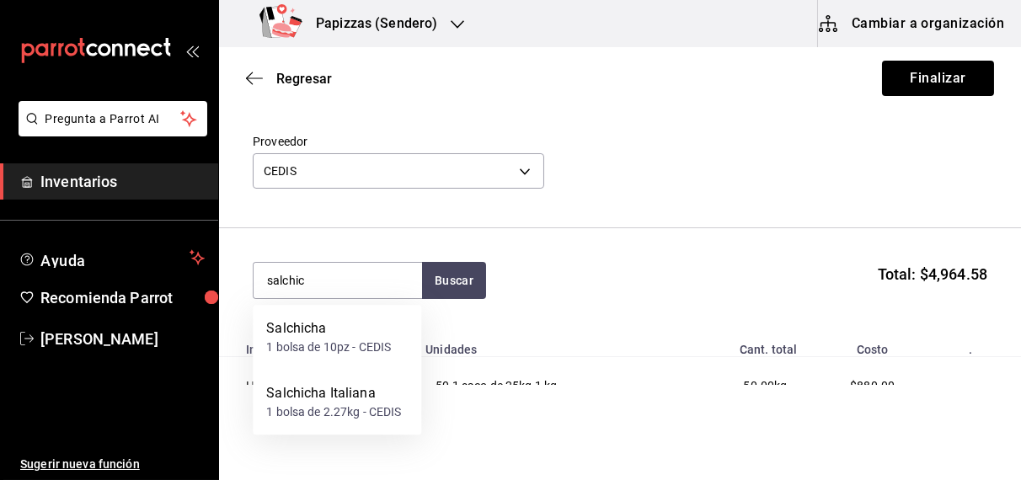
click at [320, 356] on div "1 bolsa de 10pz - CEDIS" at bounding box center [328, 348] width 125 height 18
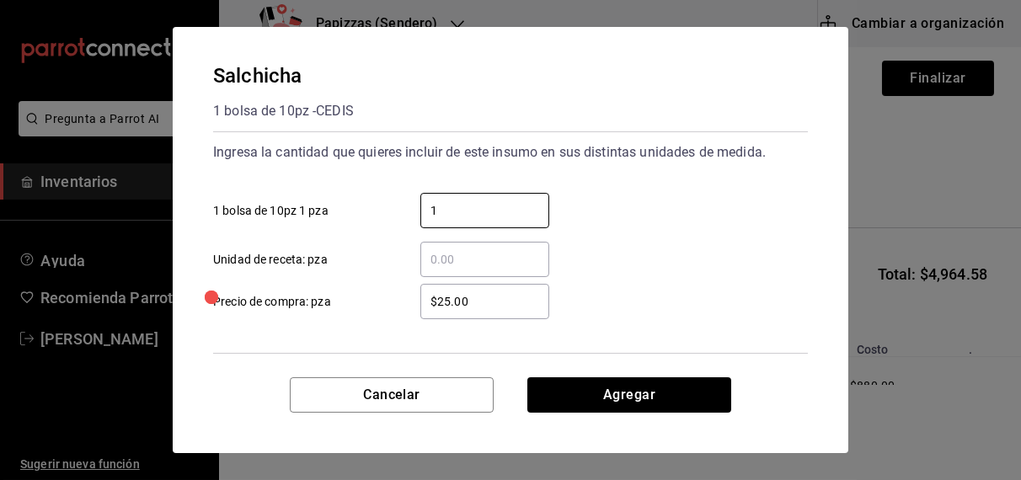
type input "1"
type input "$33.0"
click button "Agregar" at bounding box center [629, 395] width 204 height 35
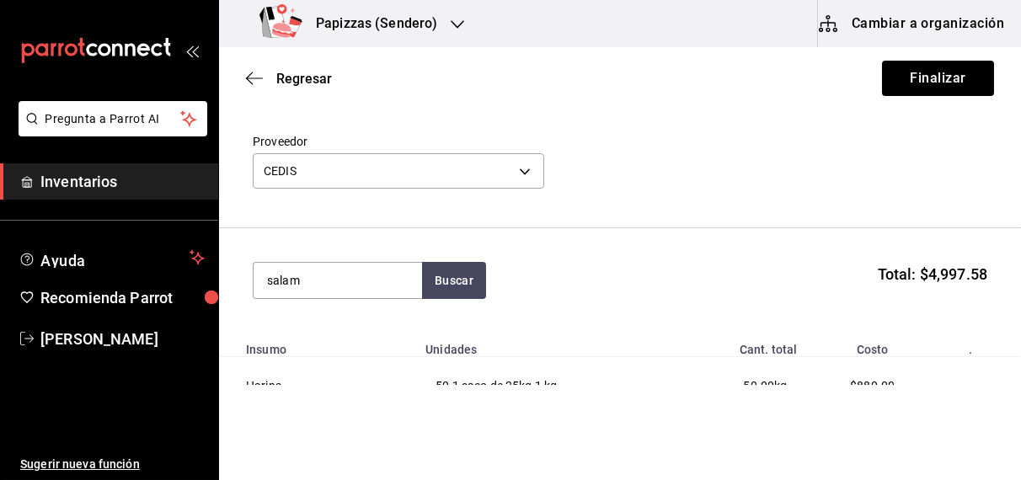
type input "salam"
click at [319, 340] on div "kg - CEDIS" at bounding box center [293, 348] width 54 height 18
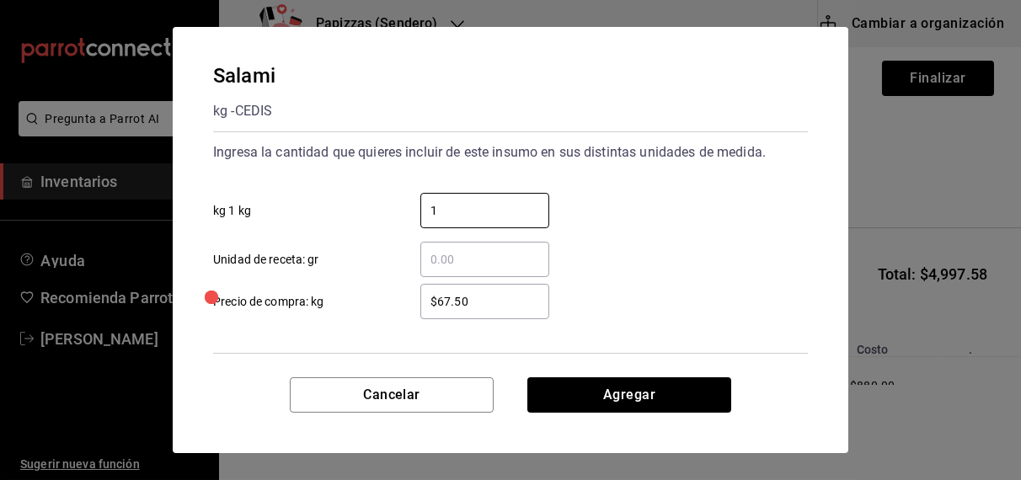
type input "1"
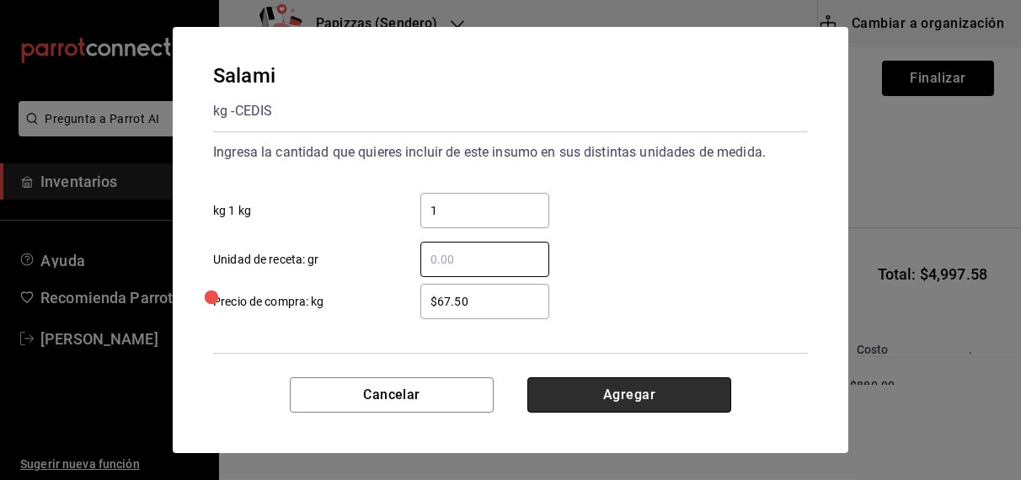
click at [676, 399] on button "Agregar" at bounding box center [629, 395] width 204 height 35
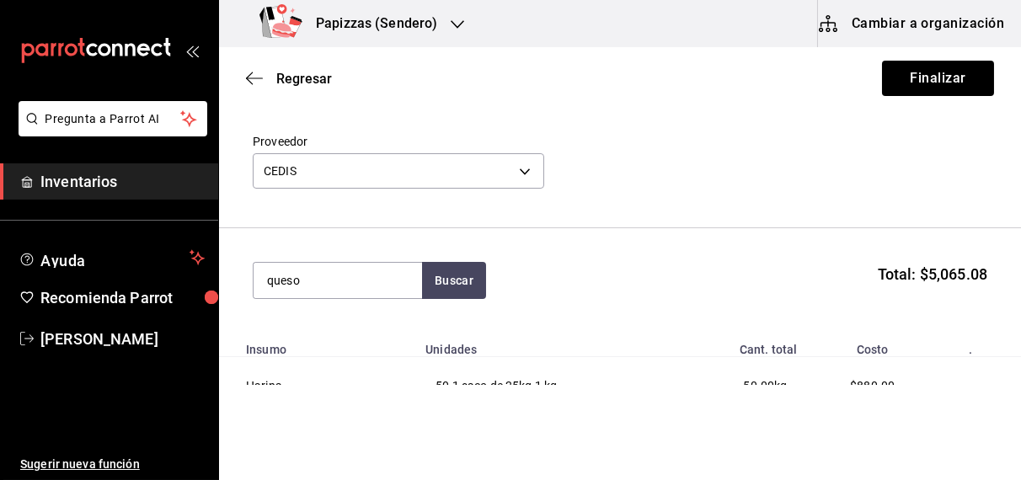
type input "queso"
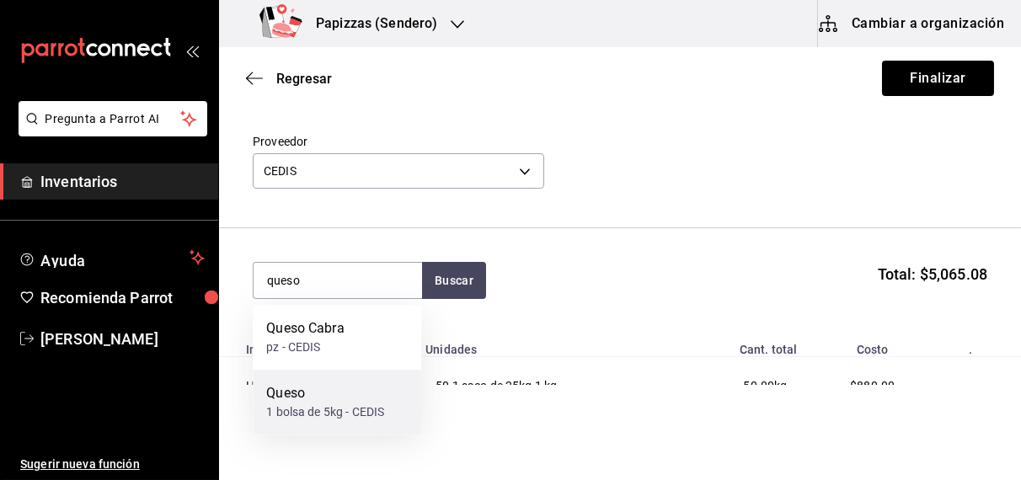
click at [302, 419] on div "1 bolsa de 5kg - CEDIS" at bounding box center [325, 413] width 118 height 18
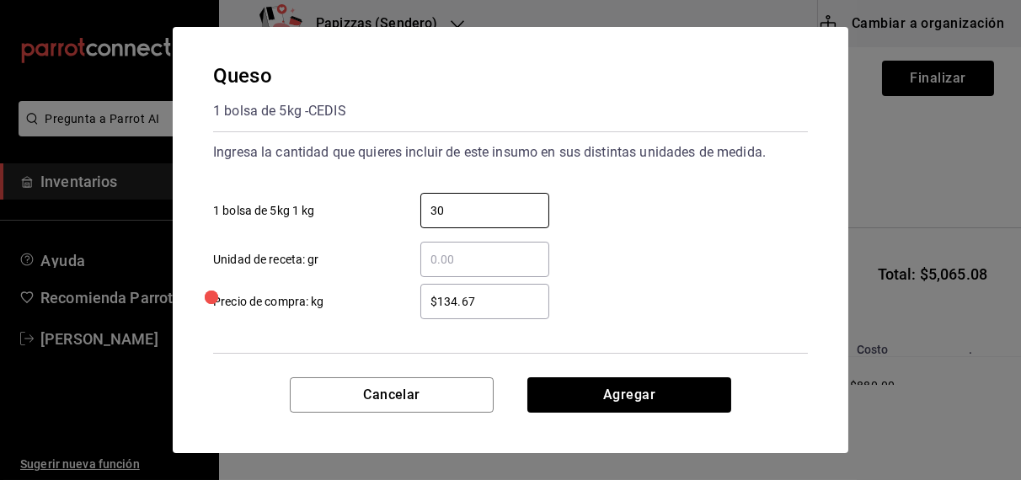
type input "30"
type input "$125.00"
click button "Agregar" at bounding box center [629, 395] width 204 height 35
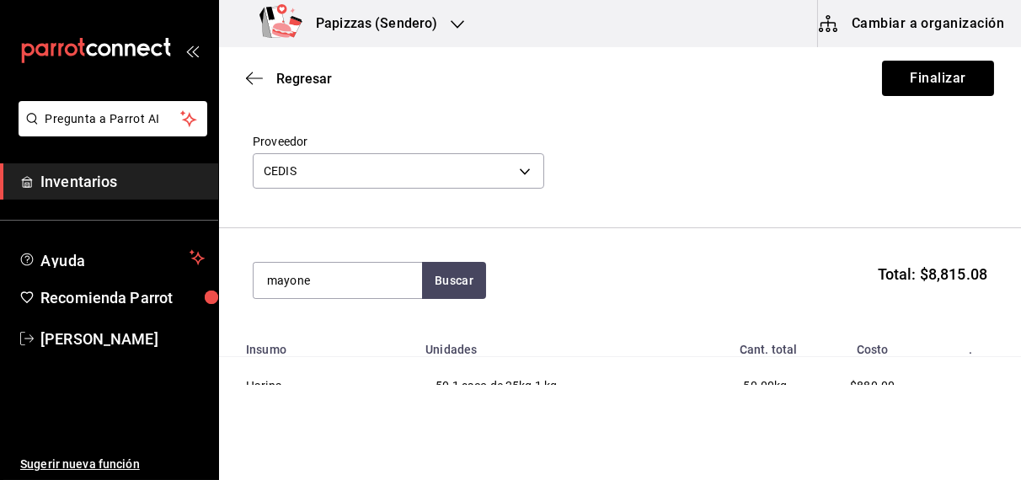
type input "mayone"
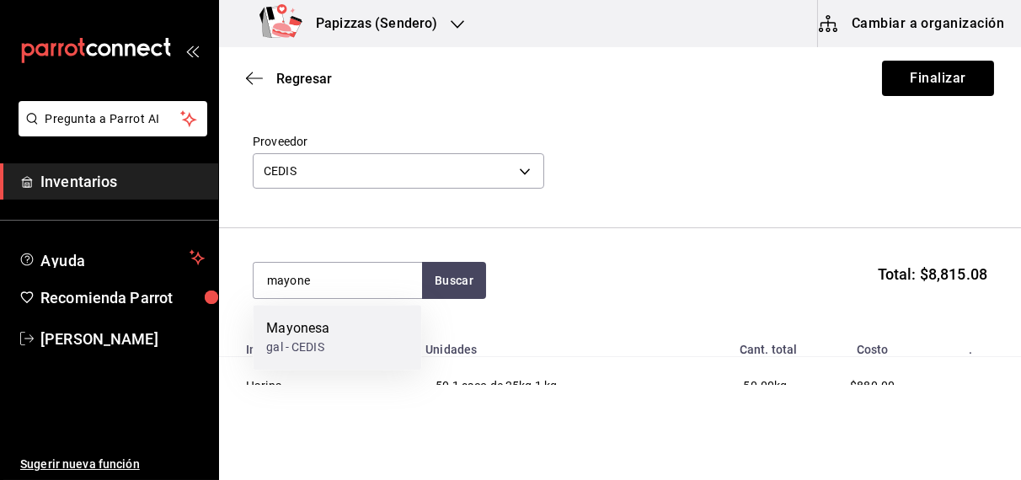
click at [323, 340] on div "gal - CEDIS" at bounding box center [297, 348] width 63 height 18
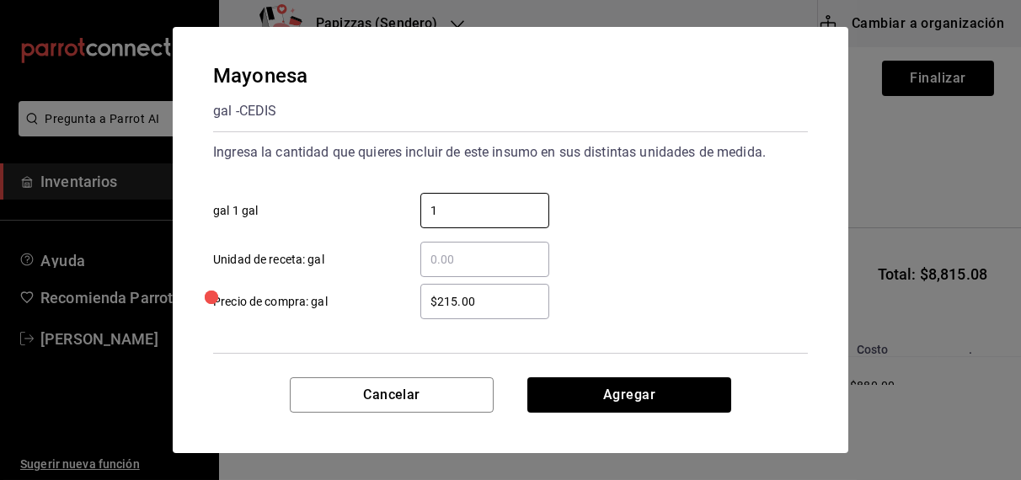
type input "1"
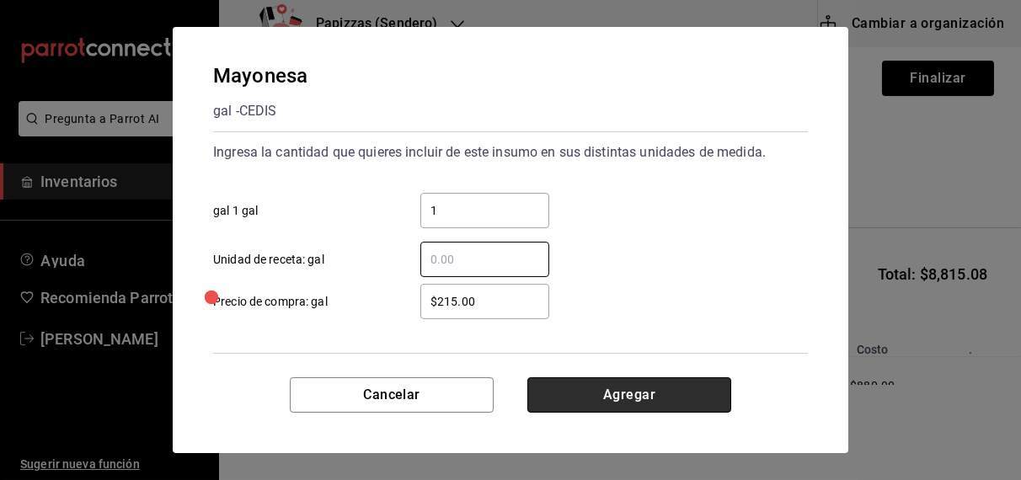
click at [659, 395] on button "Agregar" at bounding box center [629, 395] width 204 height 35
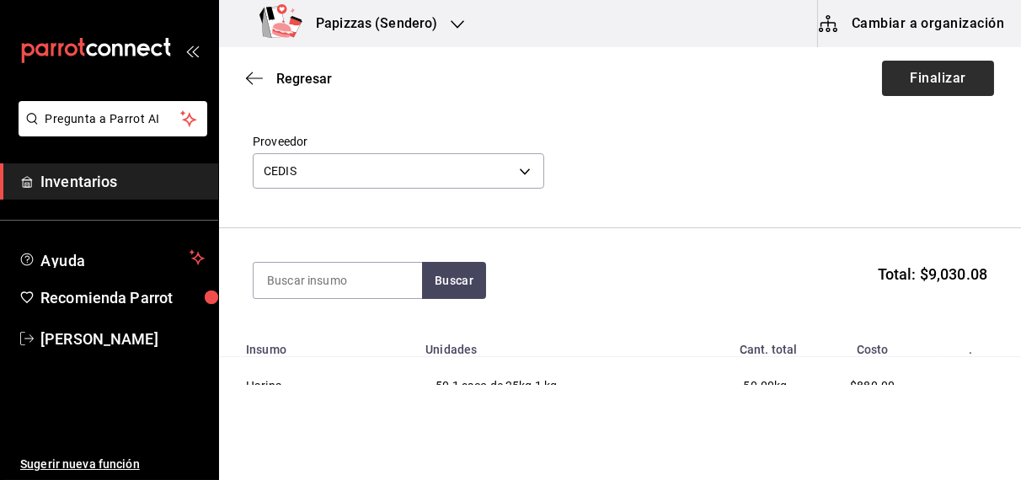
click at [920, 76] on button "Finalizar" at bounding box center [938, 78] width 112 height 35
